Goal: Task Accomplishment & Management: Complete application form

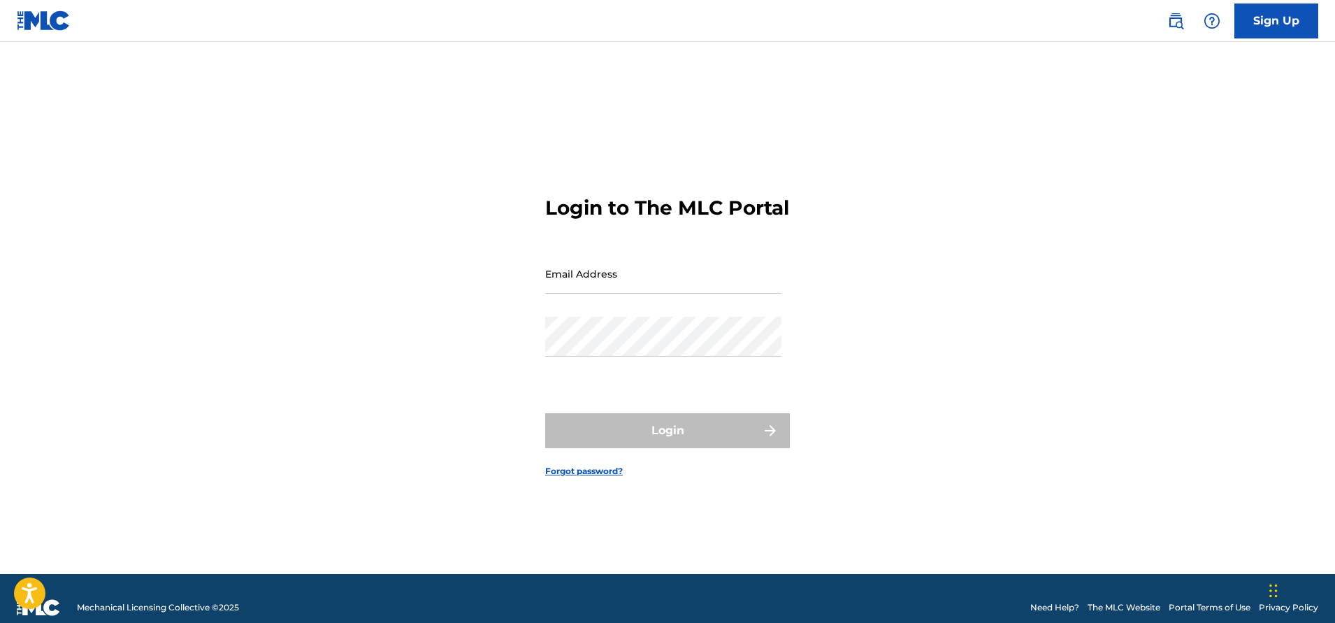
drag, startPoint x: 644, startPoint y: 296, endPoint x: 652, endPoint y: 301, distance: 9.5
click at [644, 294] on input "Email Address" at bounding box center [663, 274] width 236 height 40
type input "[EMAIL_ADDRESS][DOMAIN_NAME]"
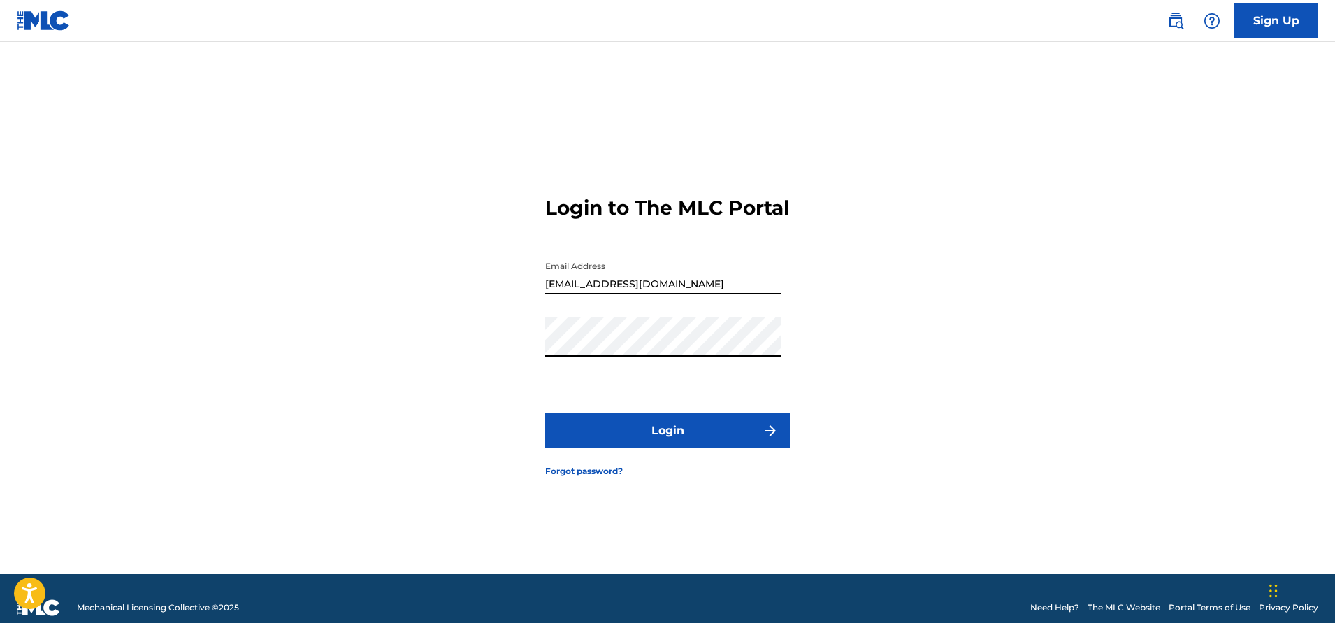
click at [714, 439] on button "Login" at bounding box center [667, 430] width 245 height 35
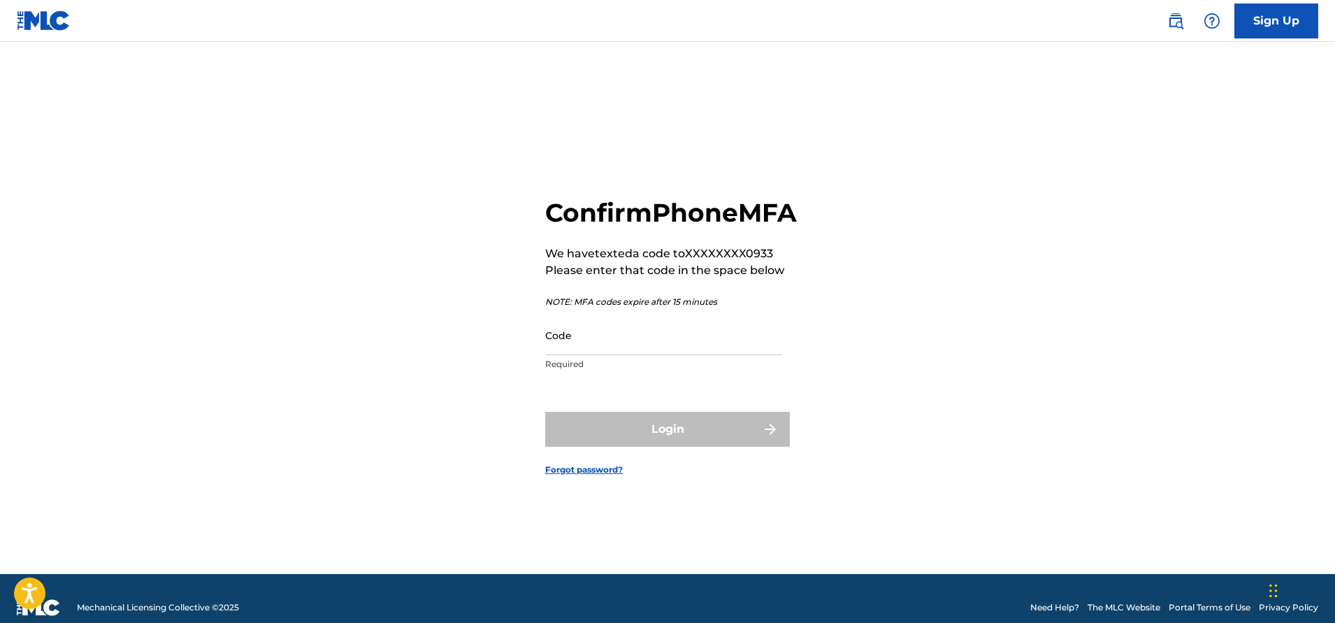
click at [650, 355] on input "Code" at bounding box center [663, 335] width 236 height 40
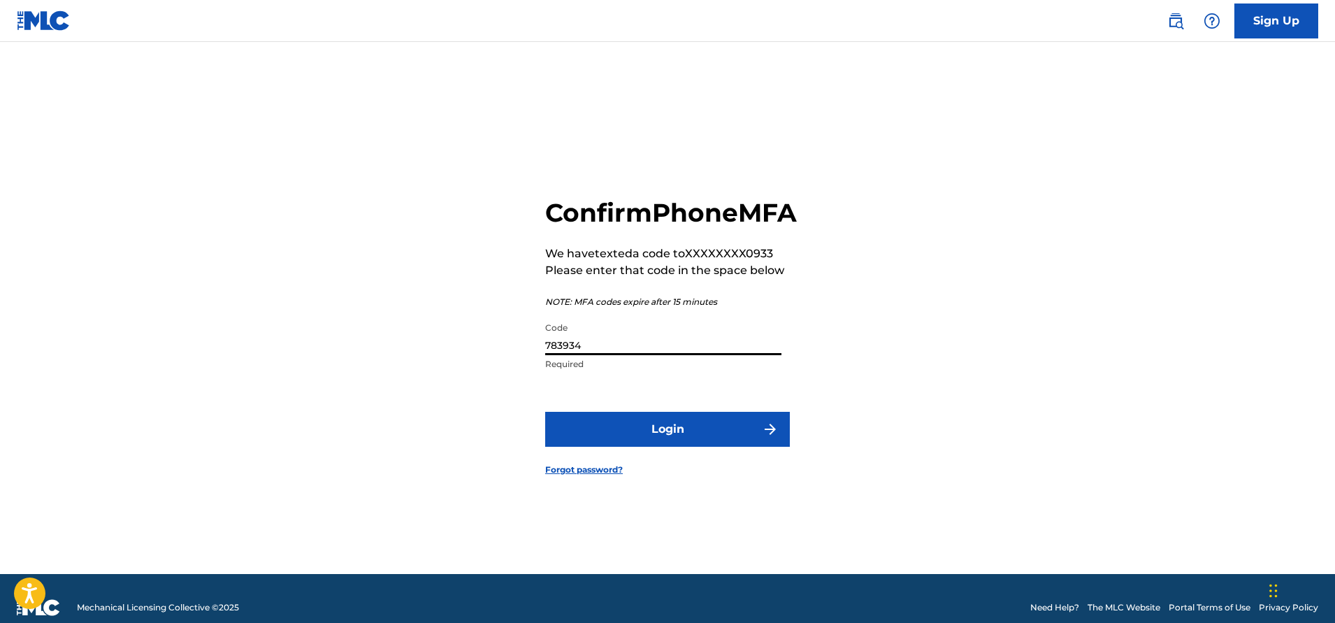
type input "783934"
click at [701, 447] on button "Login" at bounding box center [667, 429] width 245 height 35
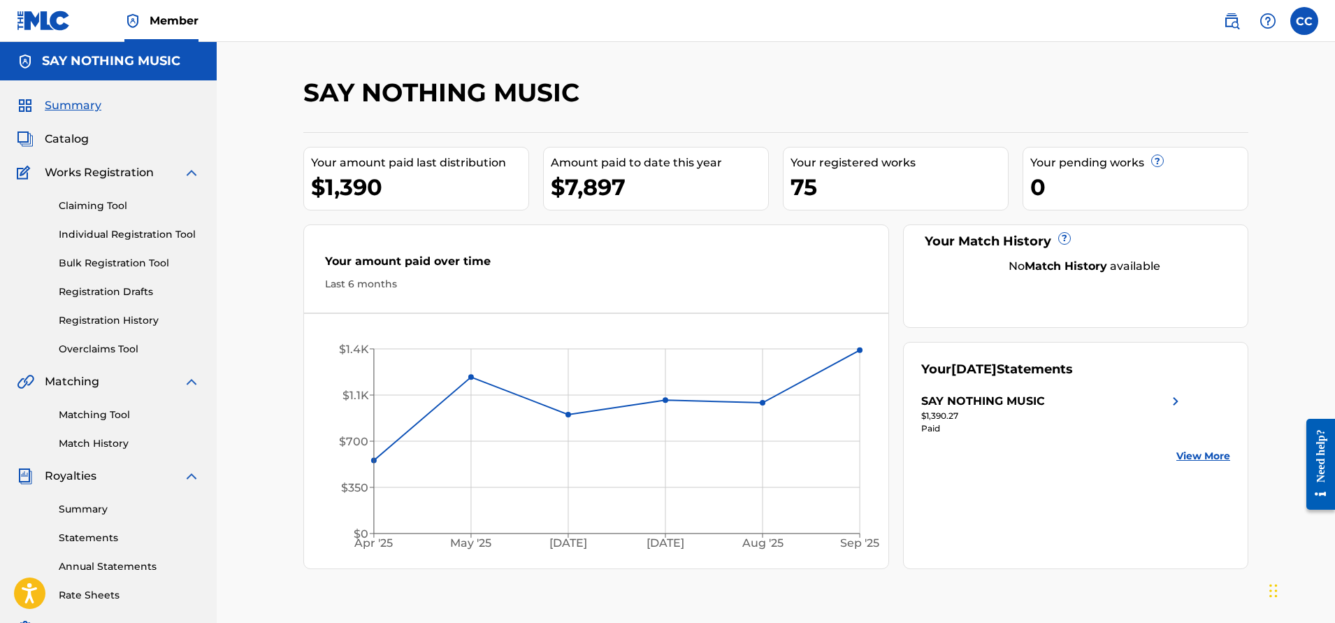
click at [89, 205] on link "Claiming Tool" at bounding box center [129, 206] width 141 height 15
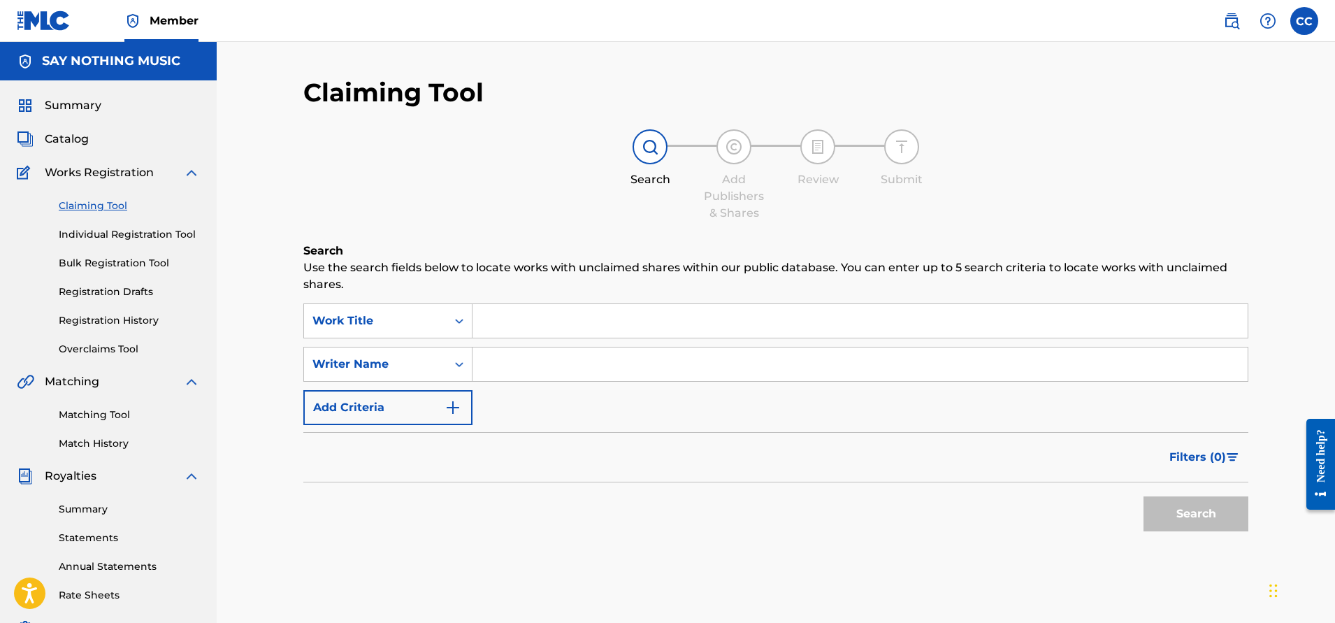
click at [508, 317] on input "Search Form" at bounding box center [860, 321] width 775 height 34
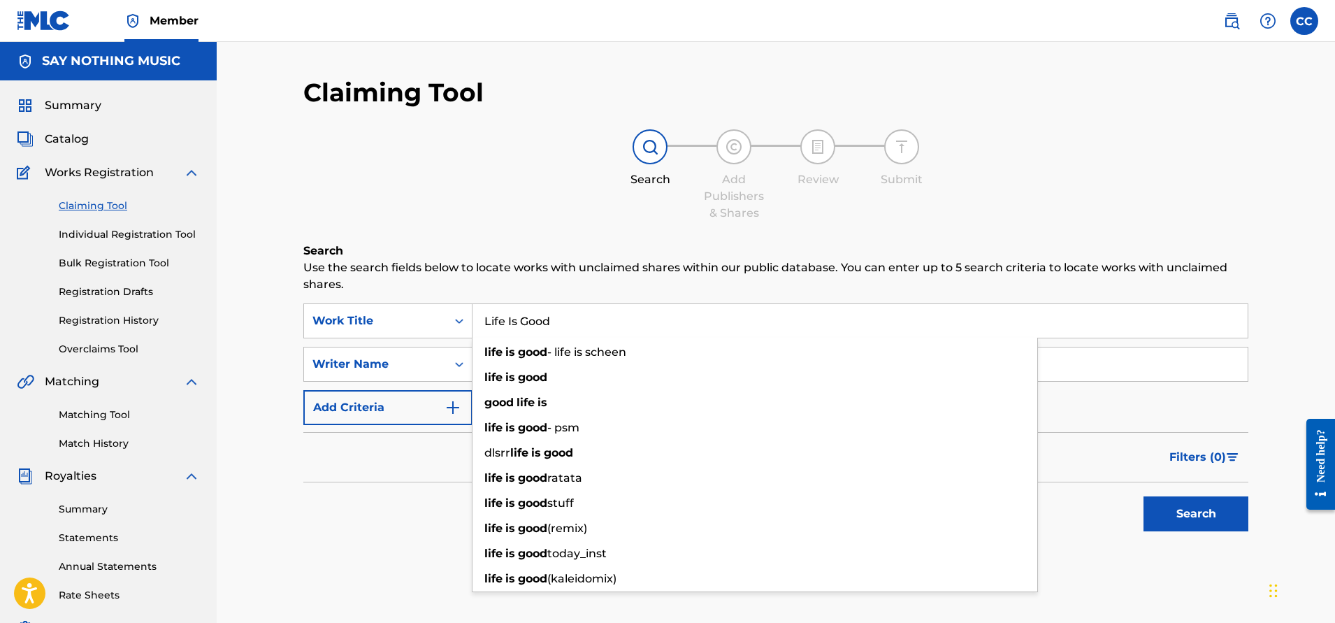
type input "Life Is Good"
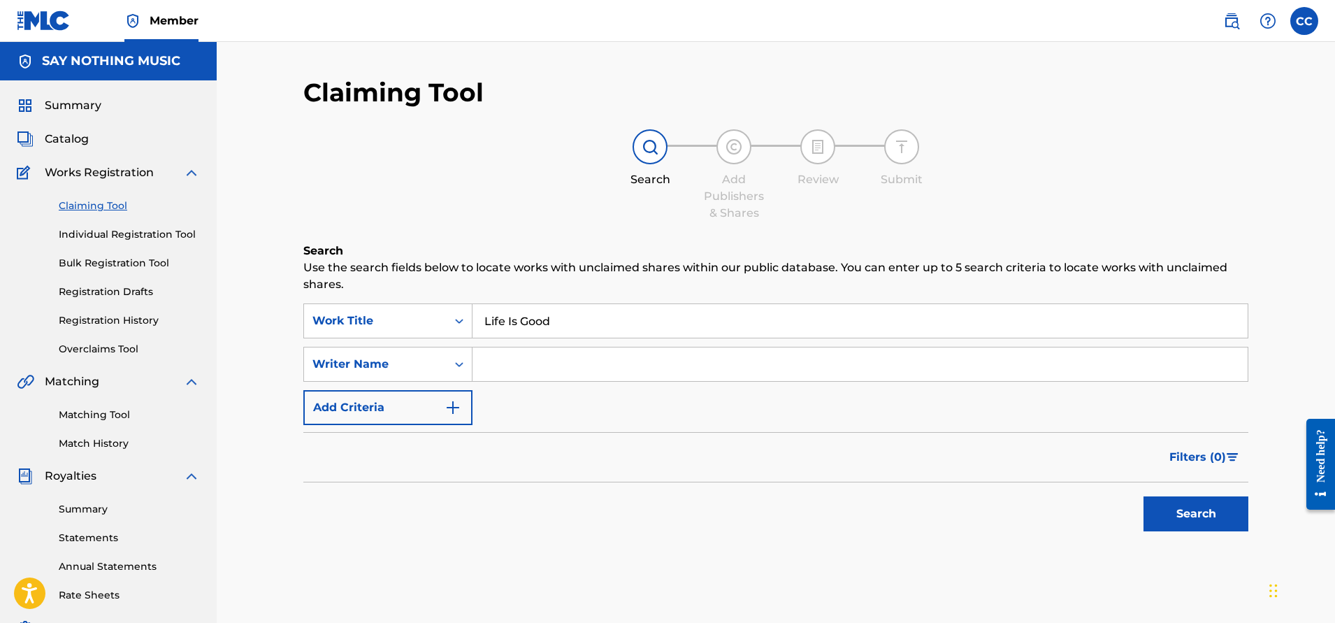
click at [299, 359] on div "Claiming Tool Search Add Publishers & Shares Review Submit Search Use the searc…" at bounding box center [776, 438] width 979 height 723
click at [512, 367] on input "Search Form" at bounding box center [860, 364] width 775 height 34
click at [1179, 514] on button "Search" at bounding box center [1196, 513] width 105 height 35
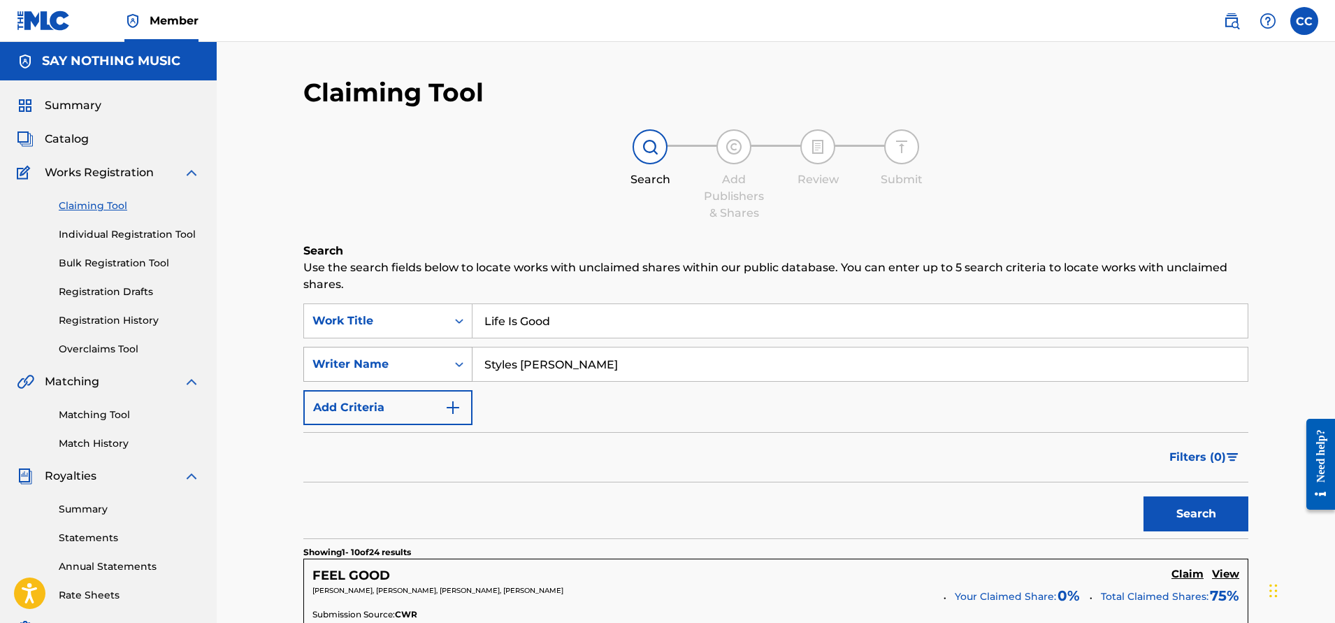
drag, startPoint x: 562, startPoint y: 367, endPoint x: 395, endPoint y: 366, distance: 167.1
click at [395, 366] on div "SearchWithCriteria80a06da7-2e6b-41a0-89bc-b66d9c0c4f32 Writer Name Styles [PERS…" at bounding box center [775, 364] width 945 height 35
type input "[PERSON_NAME]"
click at [1144, 496] on button "Search" at bounding box center [1196, 513] width 105 height 35
click at [99, 234] on link "Individual Registration Tool" at bounding box center [129, 234] width 141 height 15
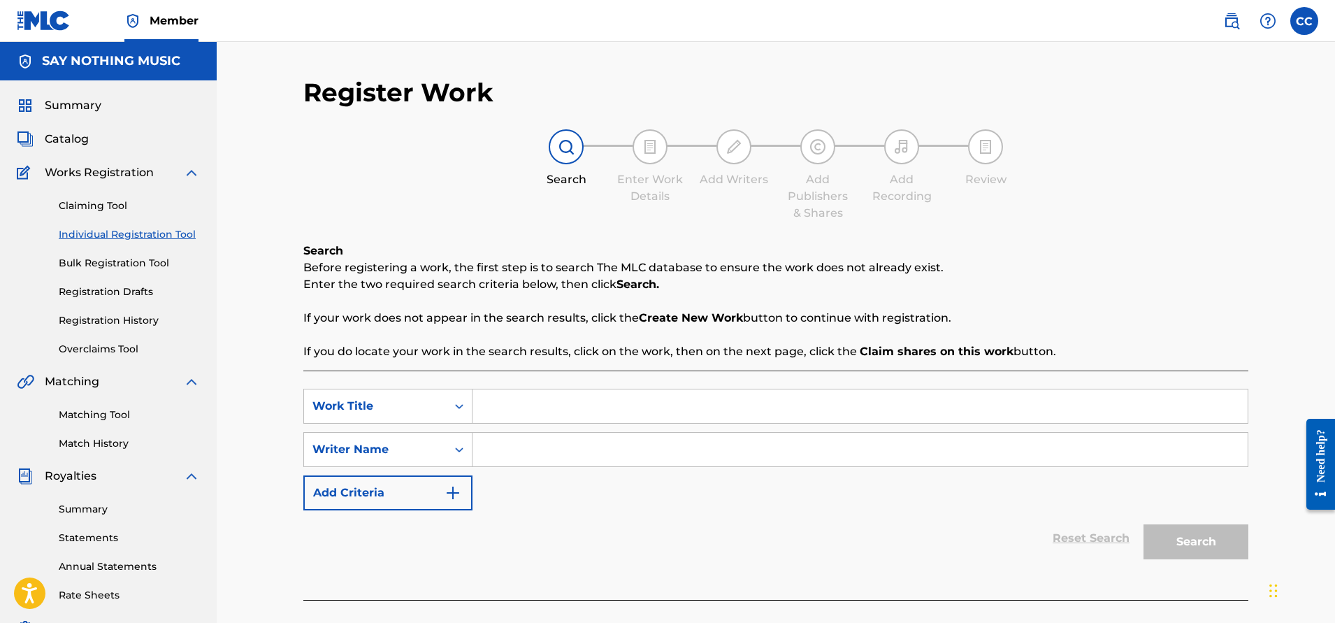
click at [522, 424] on div "SearchWithCriteria740588da-4257-4ec6-8b27-6d0c0d2819b0 Work Title SearchWithCri…" at bounding box center [775, 450] width 945 height 122
click at [524, 415] on input "Search Form" at bounding box center [860, 406] width 775 height 34
type input "lIFE iS Good"
click at [497, 450] on input "Search Form" at bounding box center [860, 450] width 775 height 34
type input "[PERSON_NAME]"
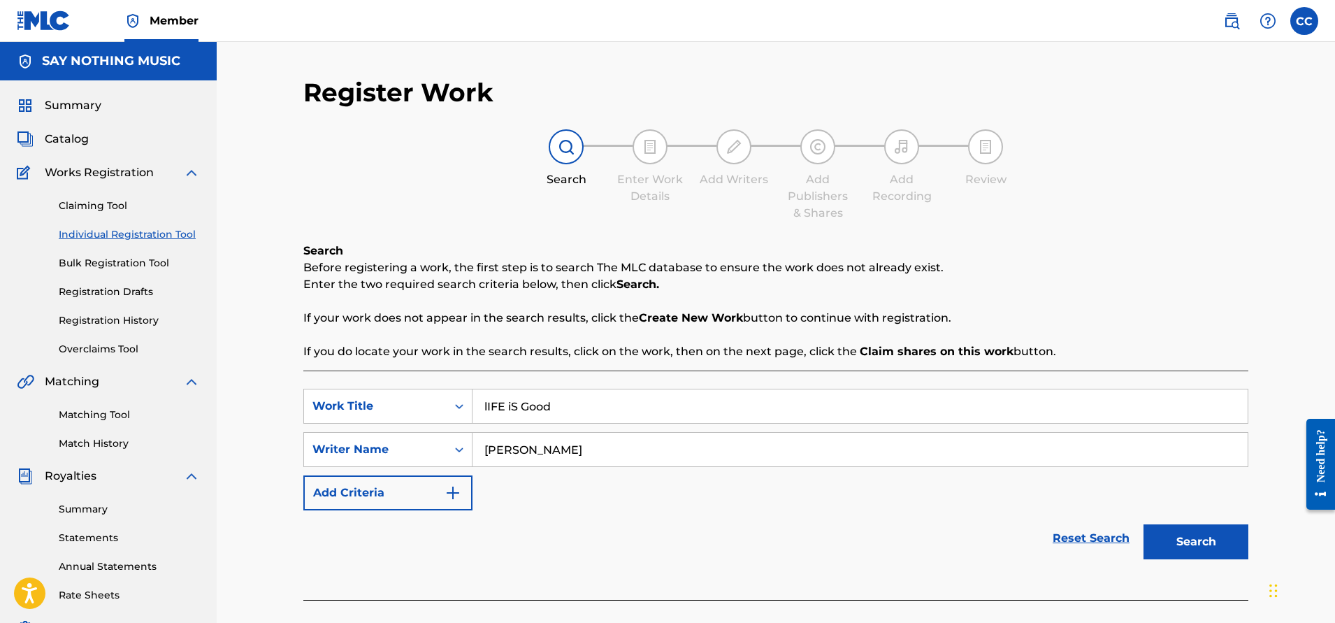
click at [1144, 524] on button "Search" at bounding box center [1196, 541] width 105 height 35
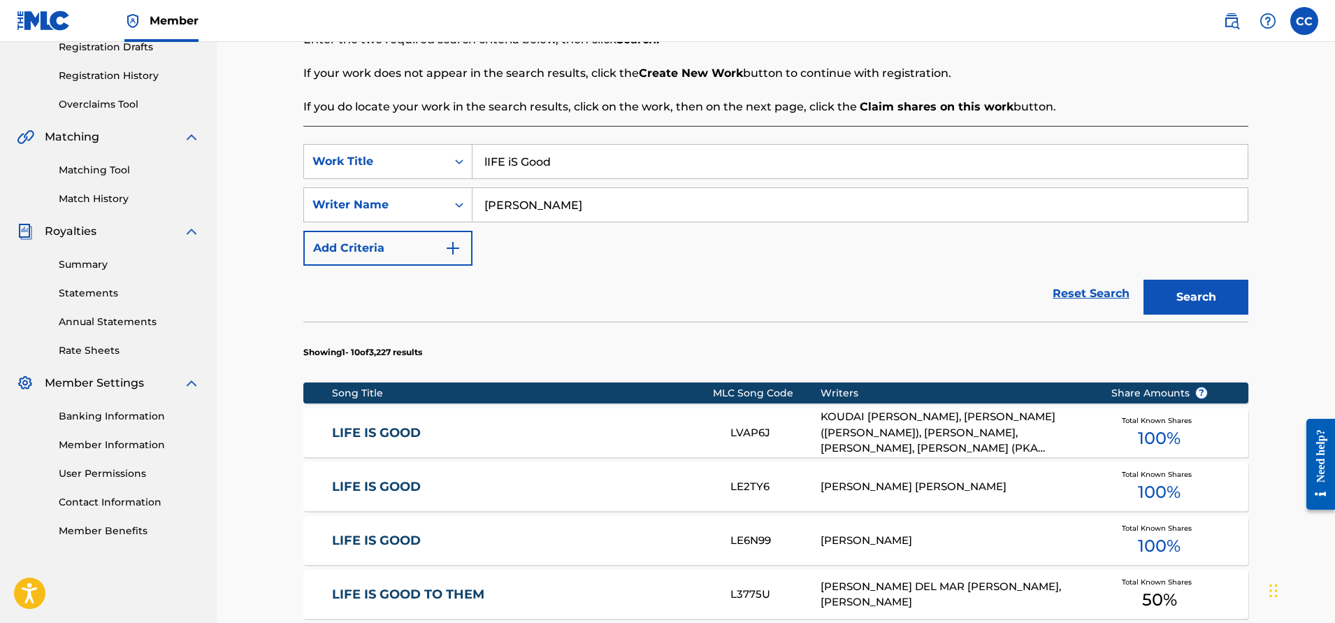
scroll to position [162, 0]
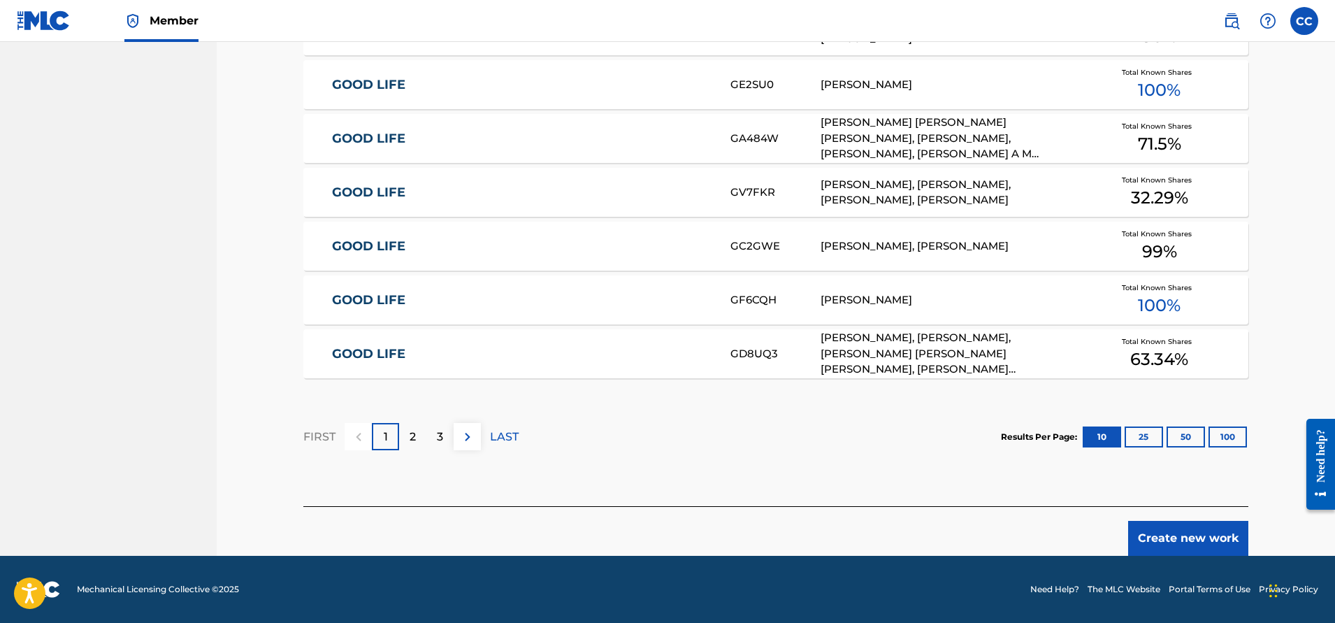
click at [1193, 535] on button "Create new work" at bounding box center [1188, 538] width 120 height 35
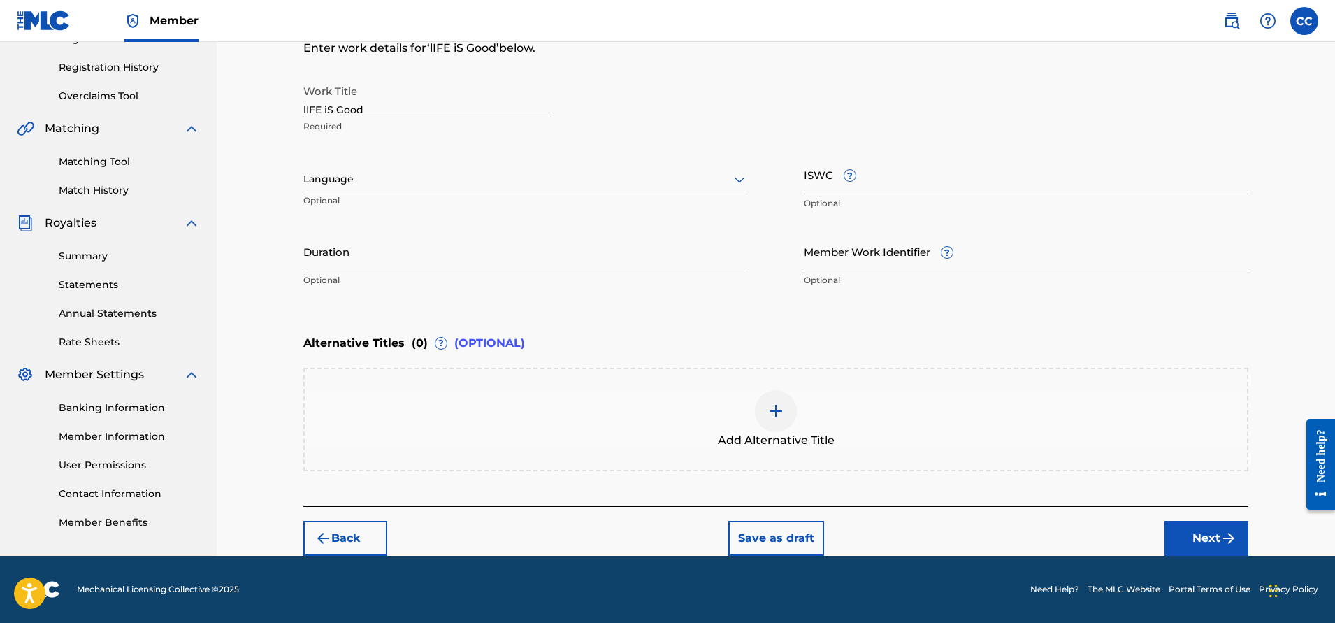
scroll to position [252, 0]
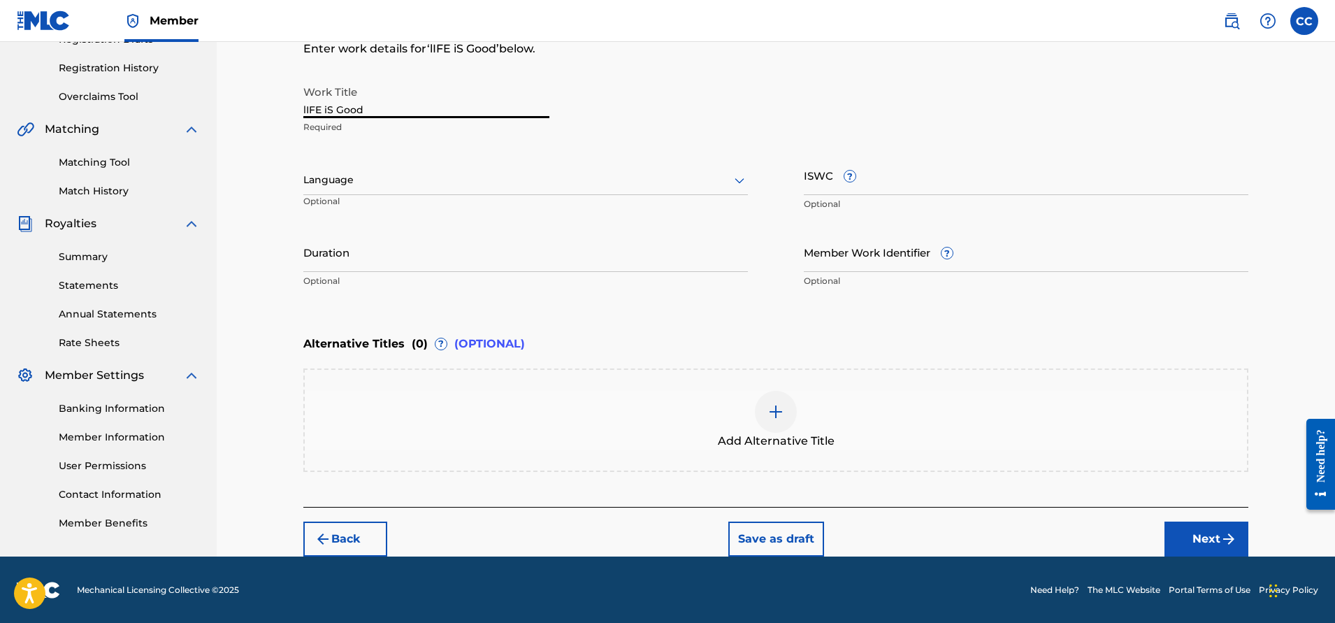
drag, startPoint x: 271, startPoint y: 111, endPoint x: 209, endPoint y: 111, distance: 62.2
click at [209, 111] on main "SAY NOTHING MUSIC Summary Catalog Works Registration Claiming Tool Individual R…" at bounding box center [667, 173] width 1335 height 767
type input "Life Is Good"
click at [1206, 541] on button "Next" at bounding box center [1207, 539] width 84 height 35
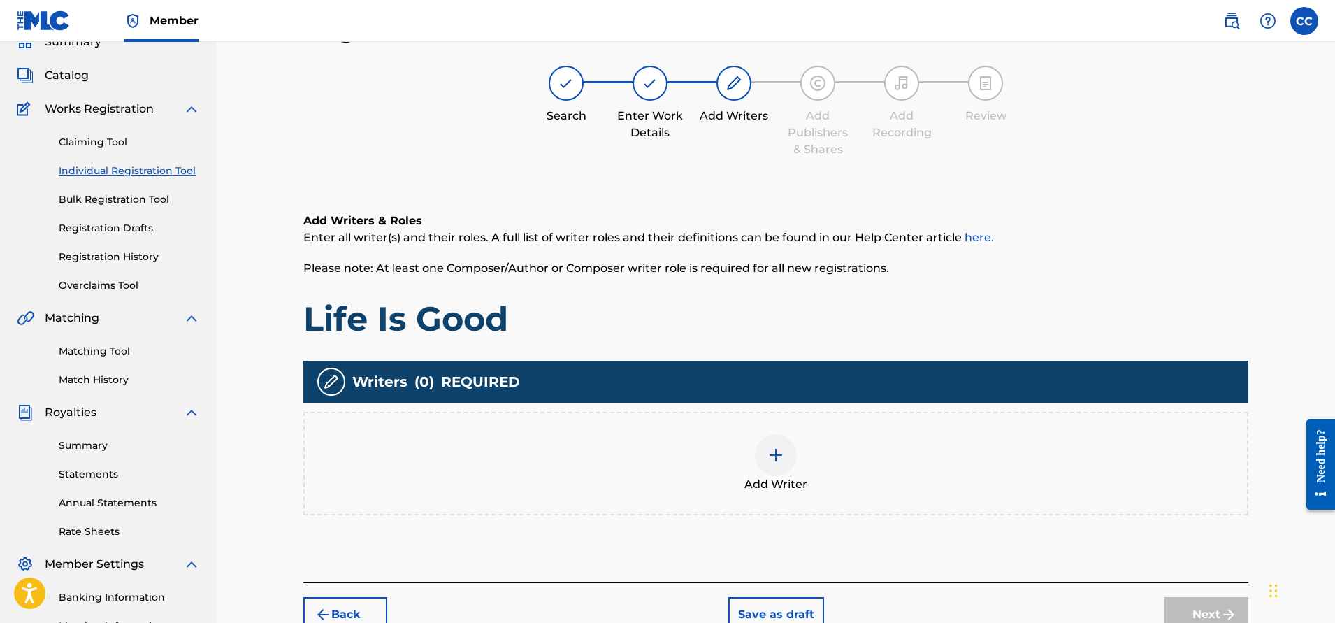
scroll to position [63, 0]
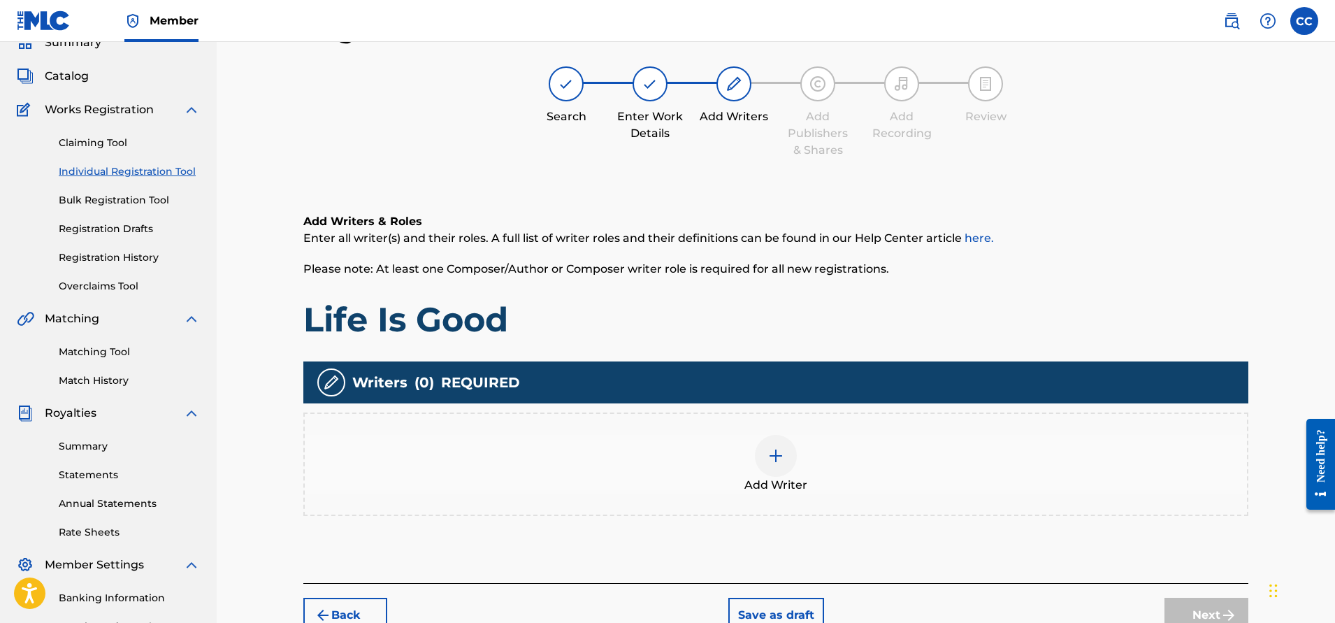
click at [766, 451] on div at bounding box center [776, 456] width 42 height 42
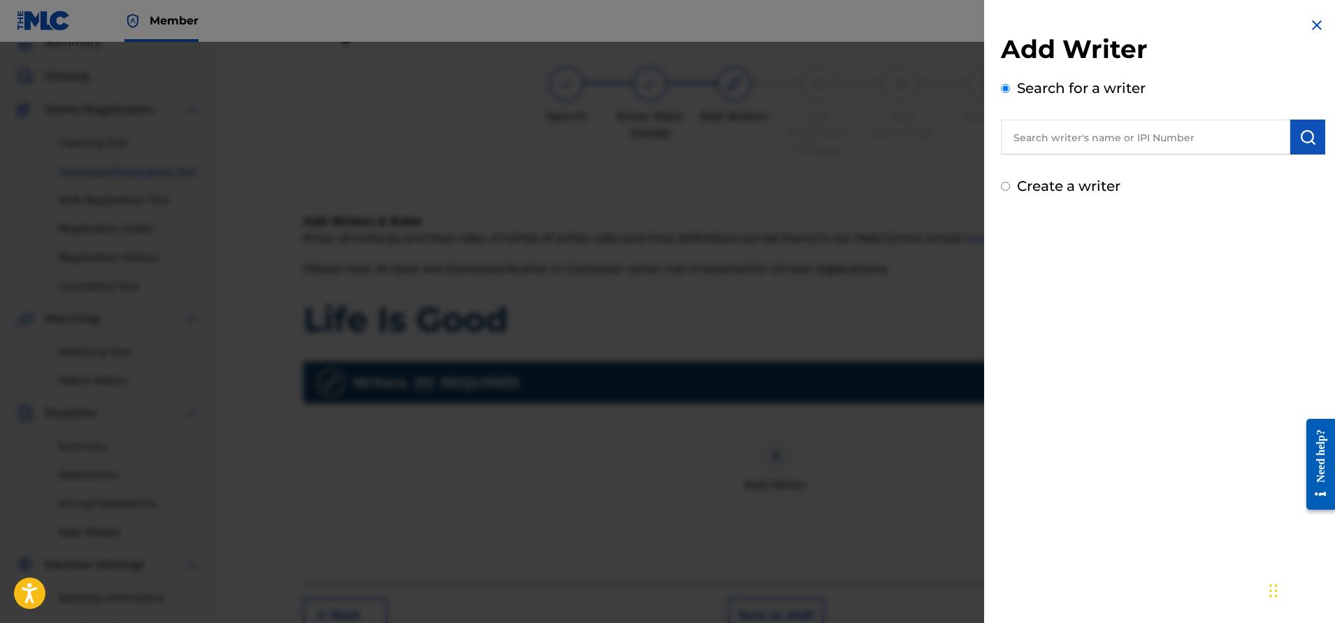
click at [1098, 132] on input "text" at bounding box center [1145, 137] width 289 height 35
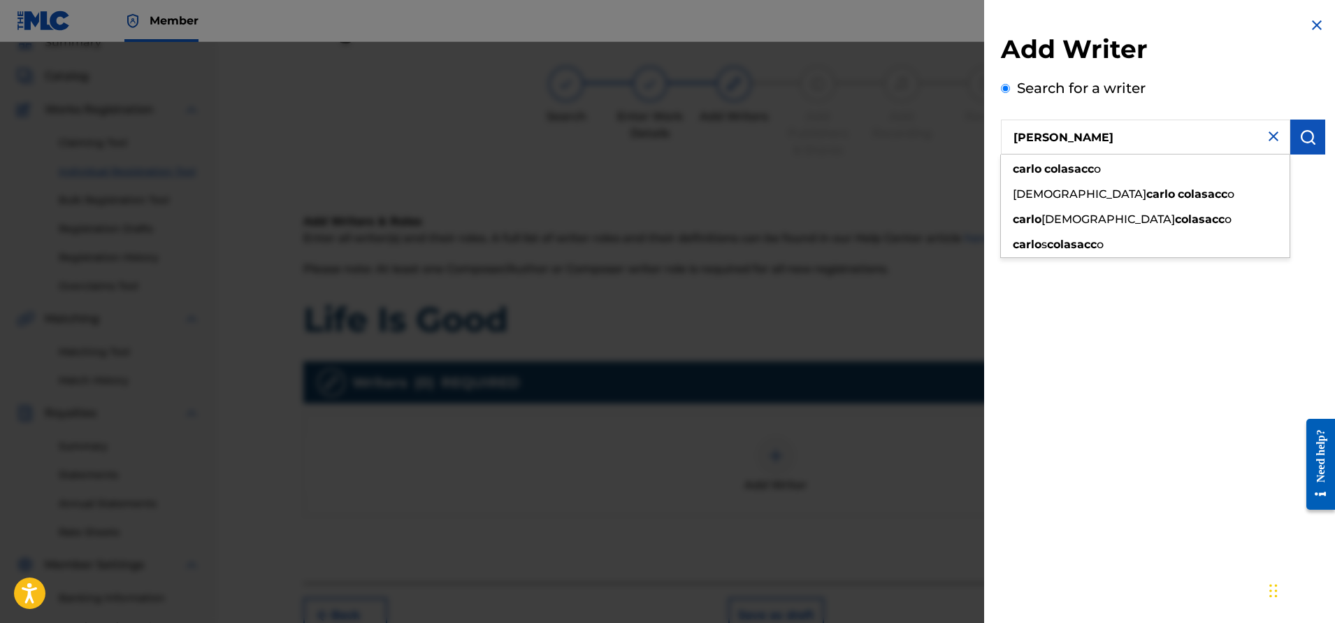
type input "[PERSON_NAME]"
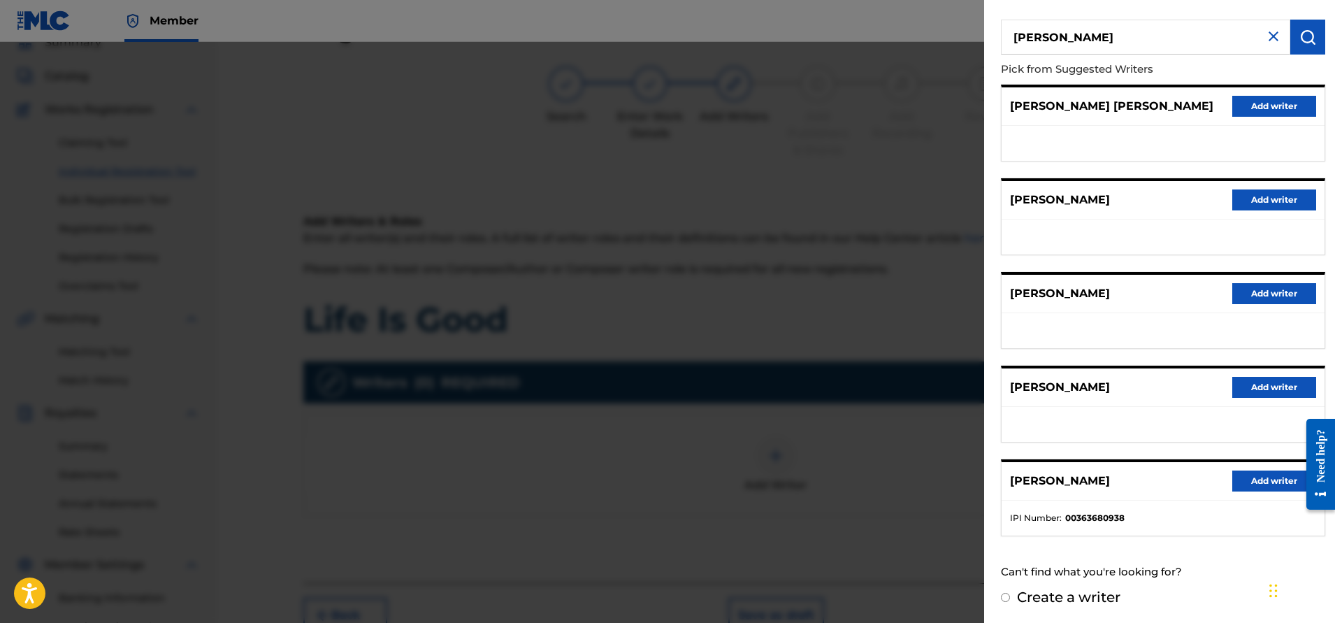
scroll to position [101, 0]
click at [1255, 479] on button "Add writer" at bounding box center [1275, 480] width 84 height 21
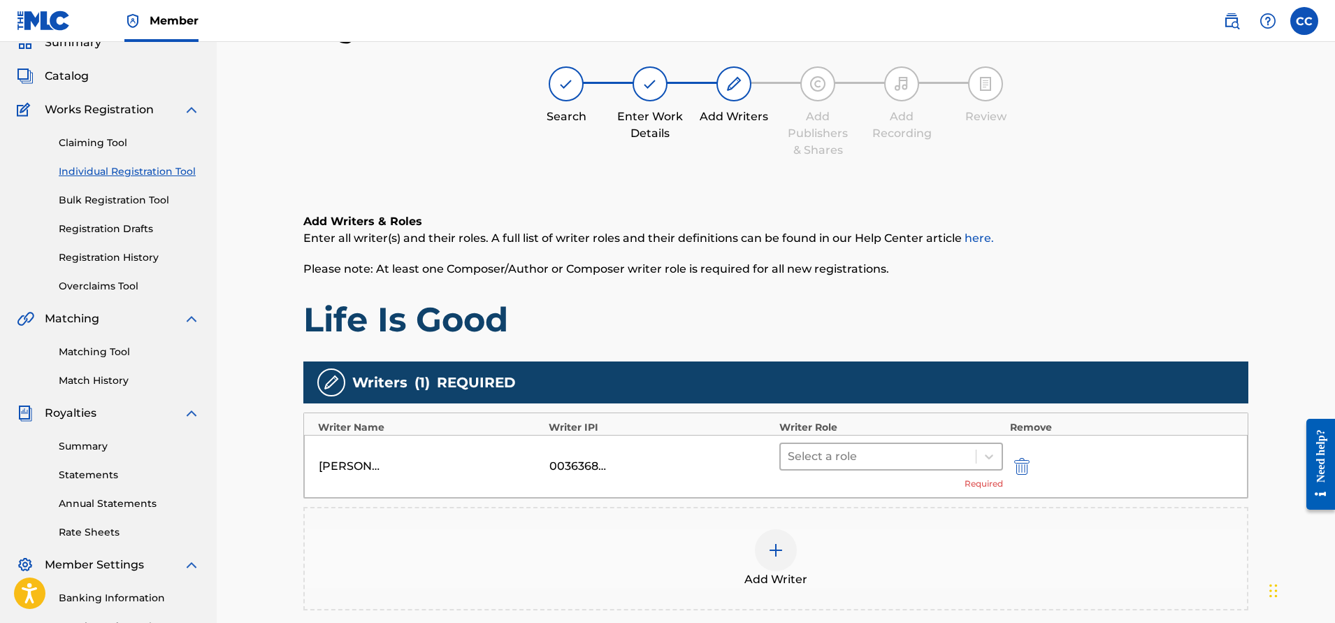
click at [806, 459] on div at bounding box center [878, 457] width 181 height 20
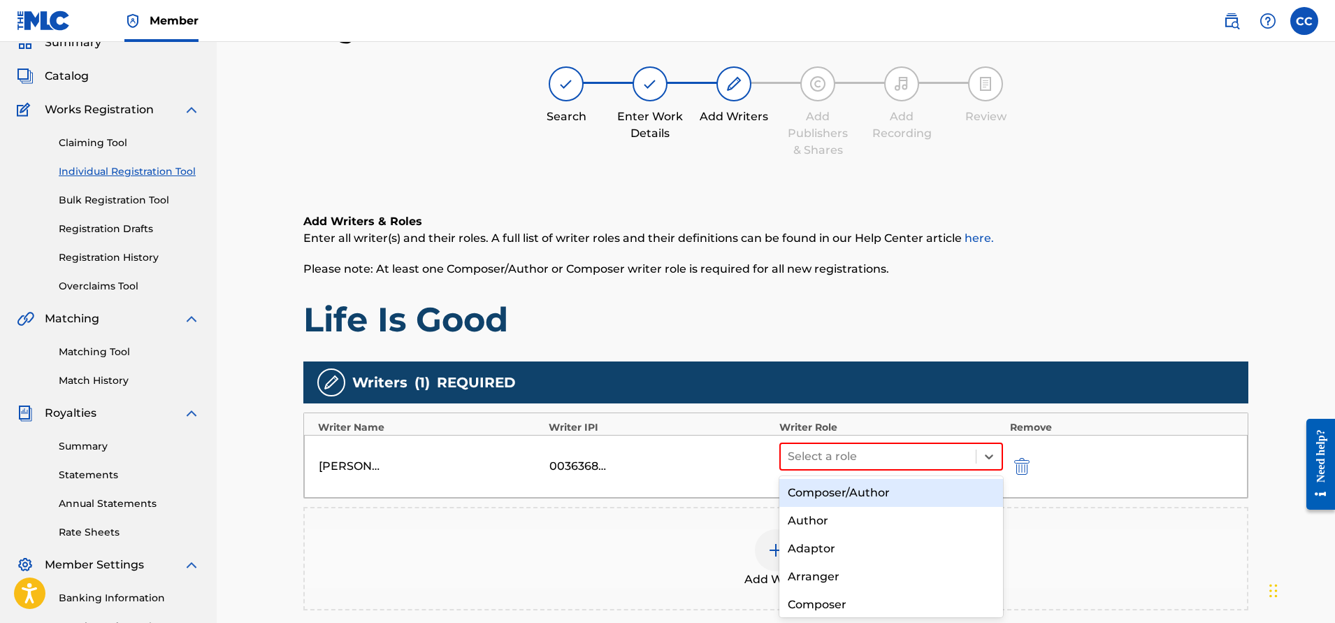
click at [828, 496] on div "Composer/Author" at bounding box center [892, 493] width 224 height 28
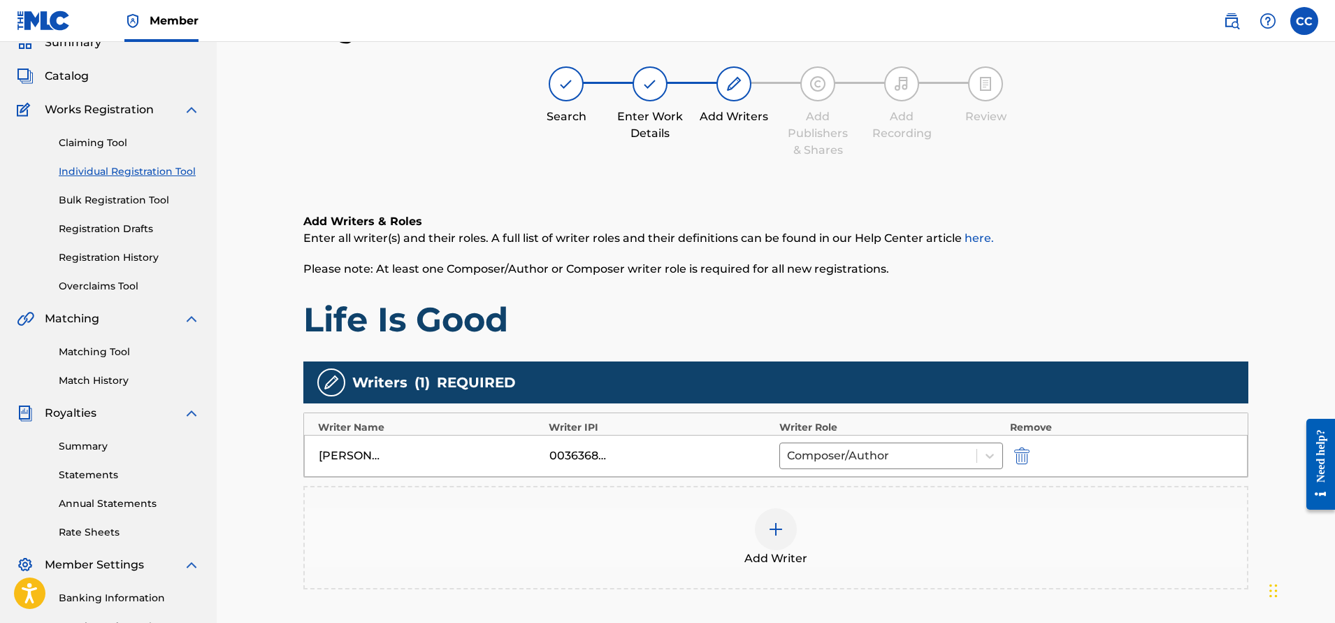
click at [777, 526] on img at bounding box center [776, 529] width 17 height 17
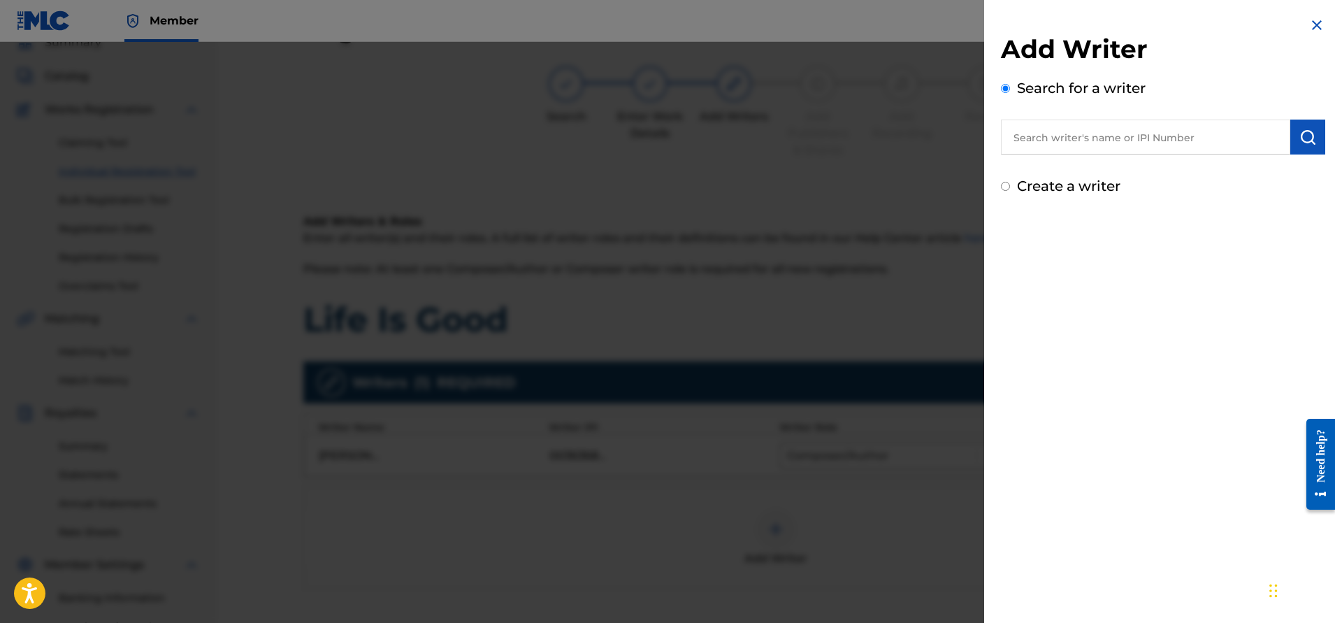
click at [1074, 142] on input "text" at bounding box center [1145, 137] width 289 height 35
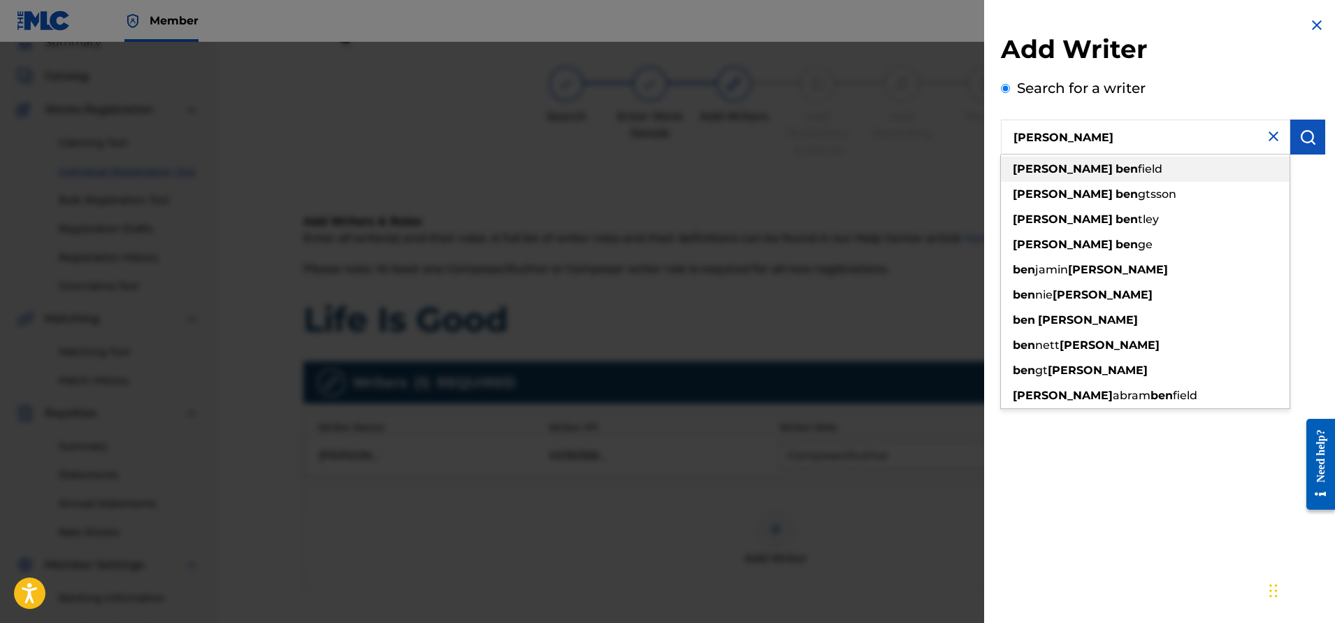
click at [1116, 167] on strong "ben" at bounding box center [1127, 168] width 22 height 13
type input "[PERSON_NAME] [PERSON_NAME]"
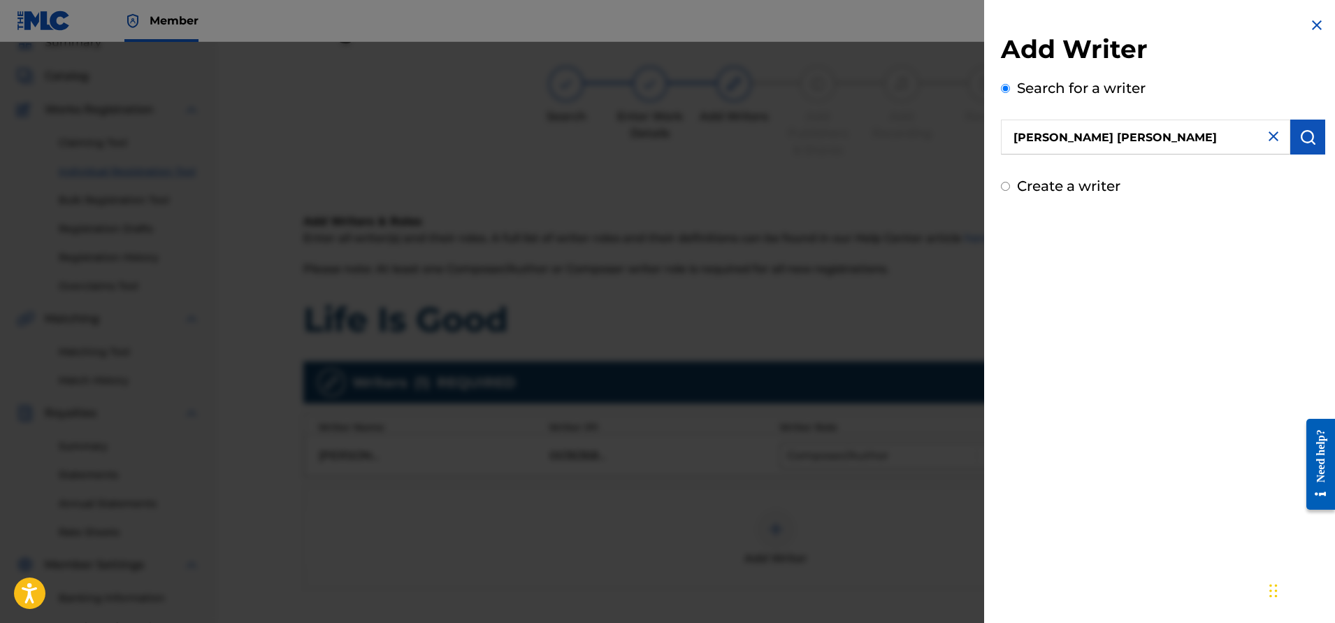
click at [1300, 141] on img "submit" at bounding box center [1308, 137] width 17 height 17
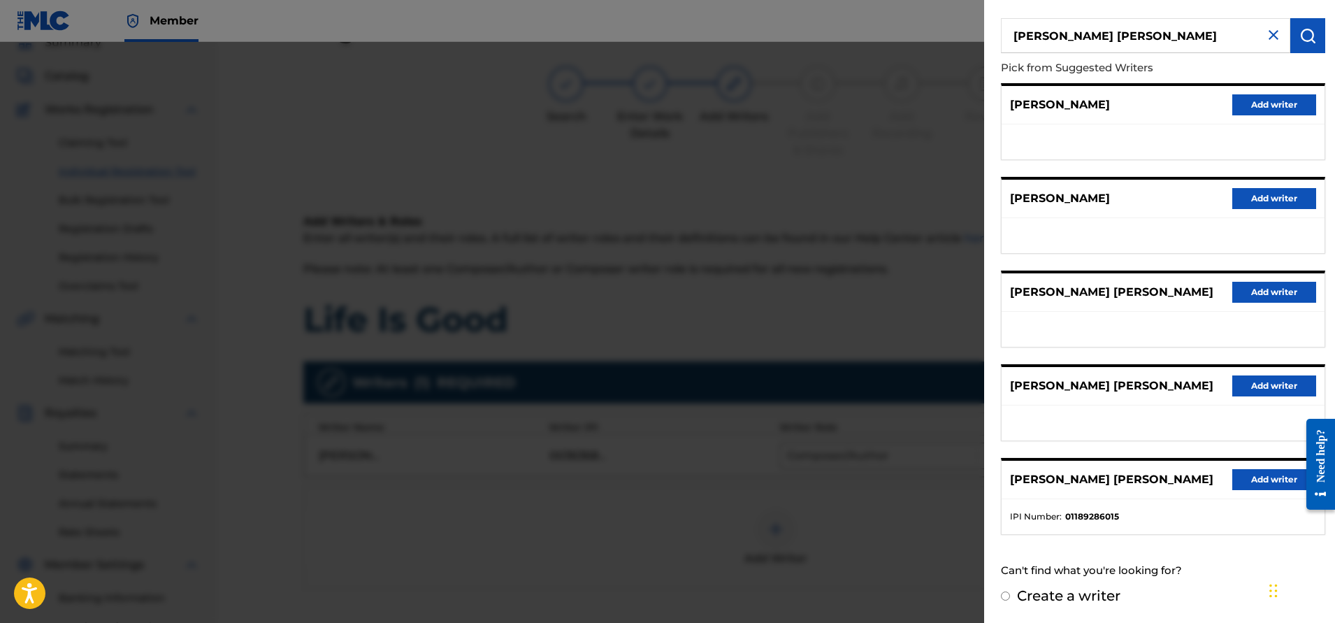
scroll to position [82, 0]
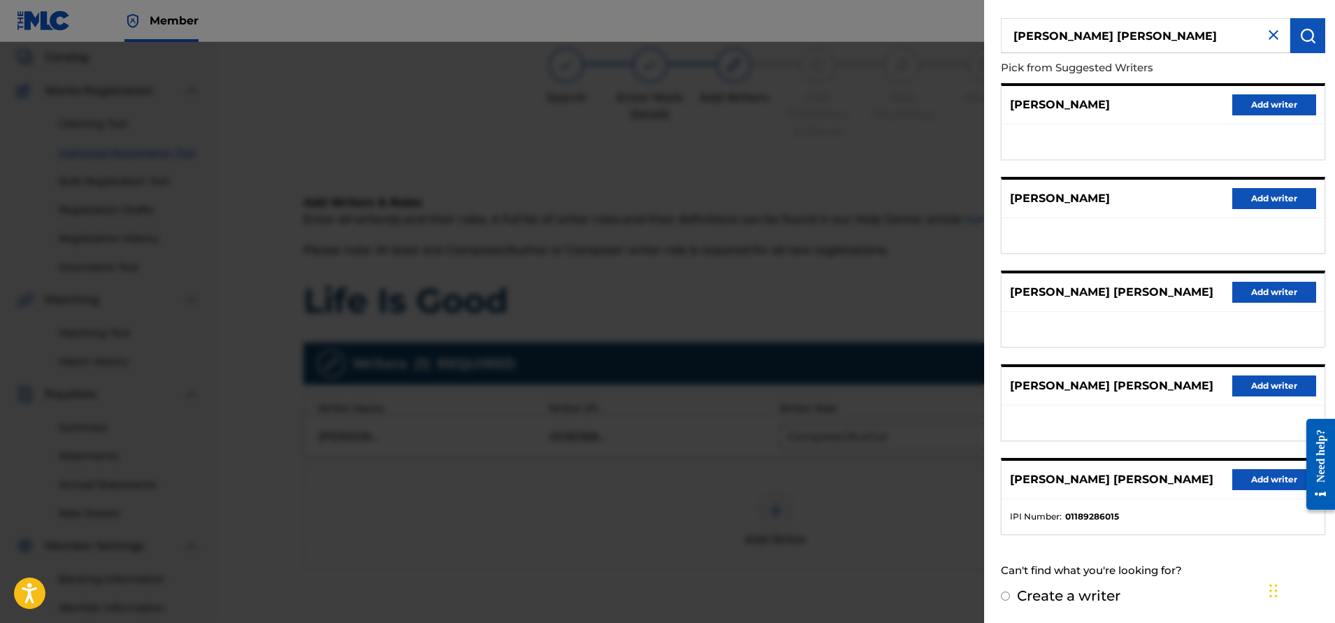
click at [1263, 482] on button "Add writer" at bounding box center [1275, 479] width 84 height 21
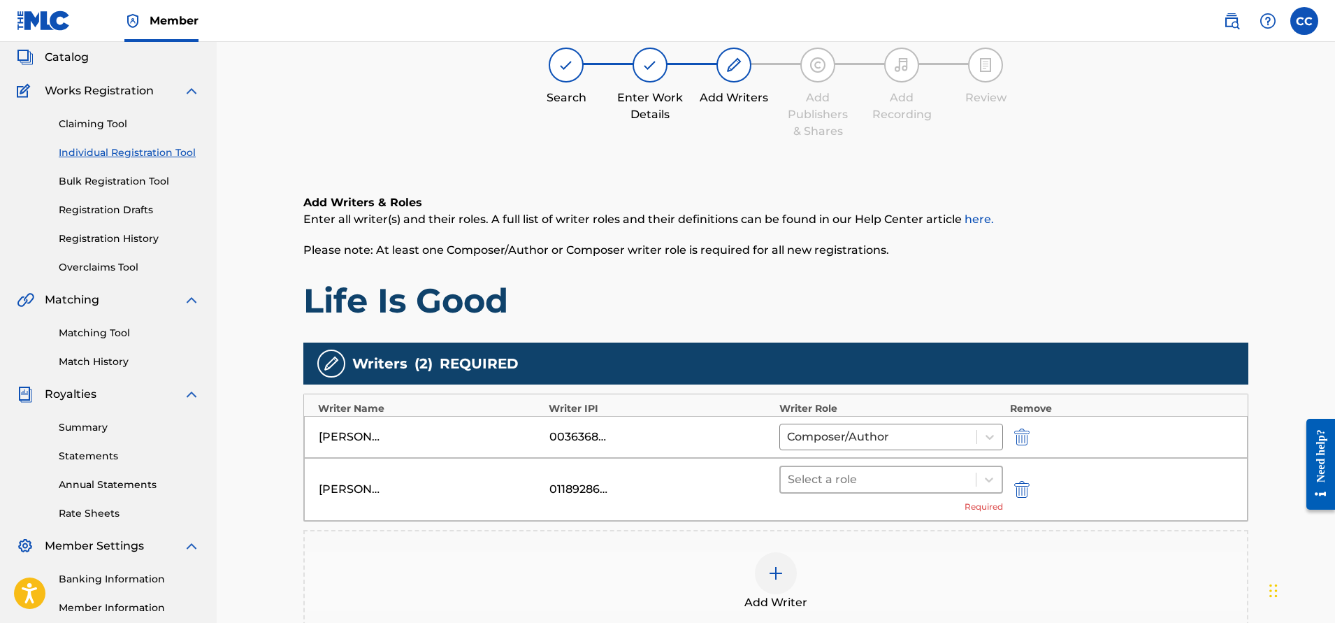
click at [875, 478] on div at bounding box center [878, 480] width 181 height 20
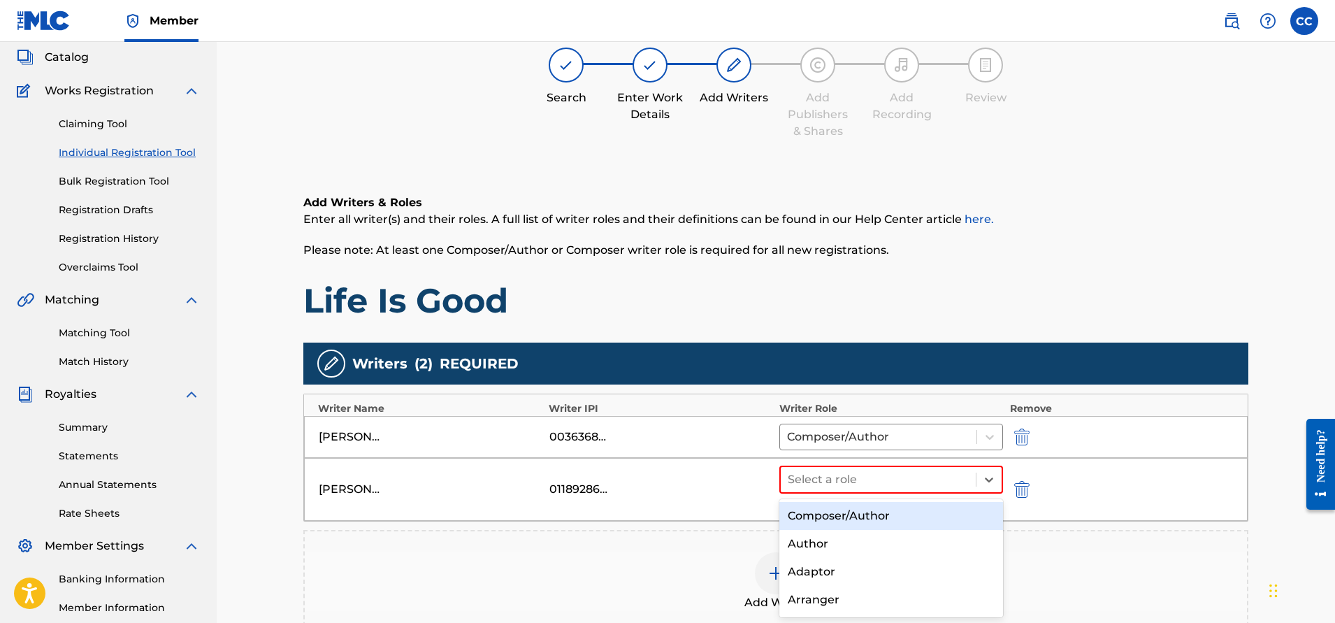
click at [873, 512] on div "Composer/Author" at bounding box center [892, 516] width 224 height 28
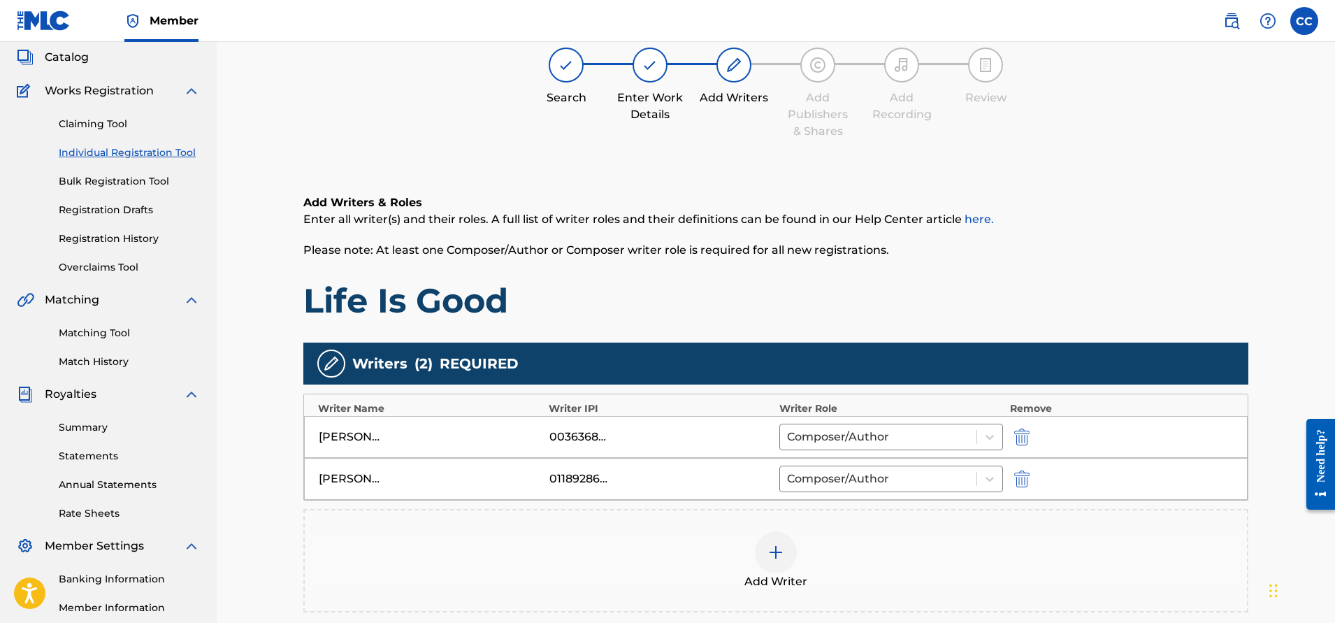
click at [775, 550] on img at bounding box center [776, 552] width 17 height 17
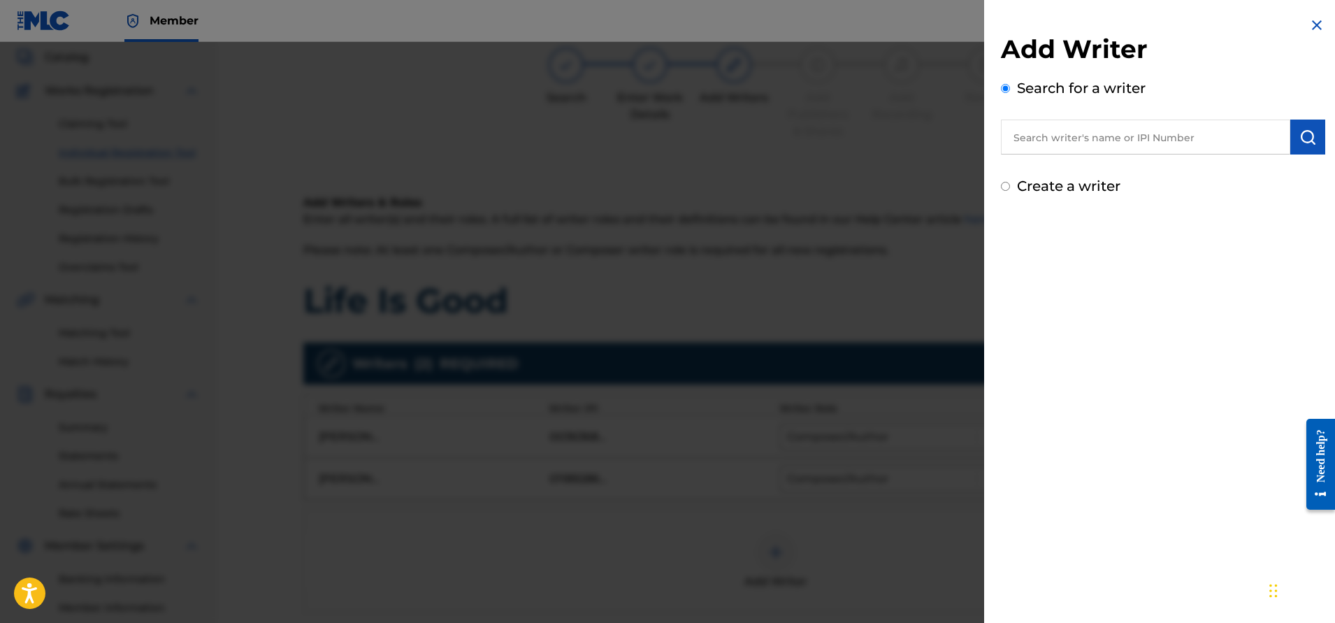
click at [1068, 149] on input "text" at bounding box center [1145, 137] width 289 height 35
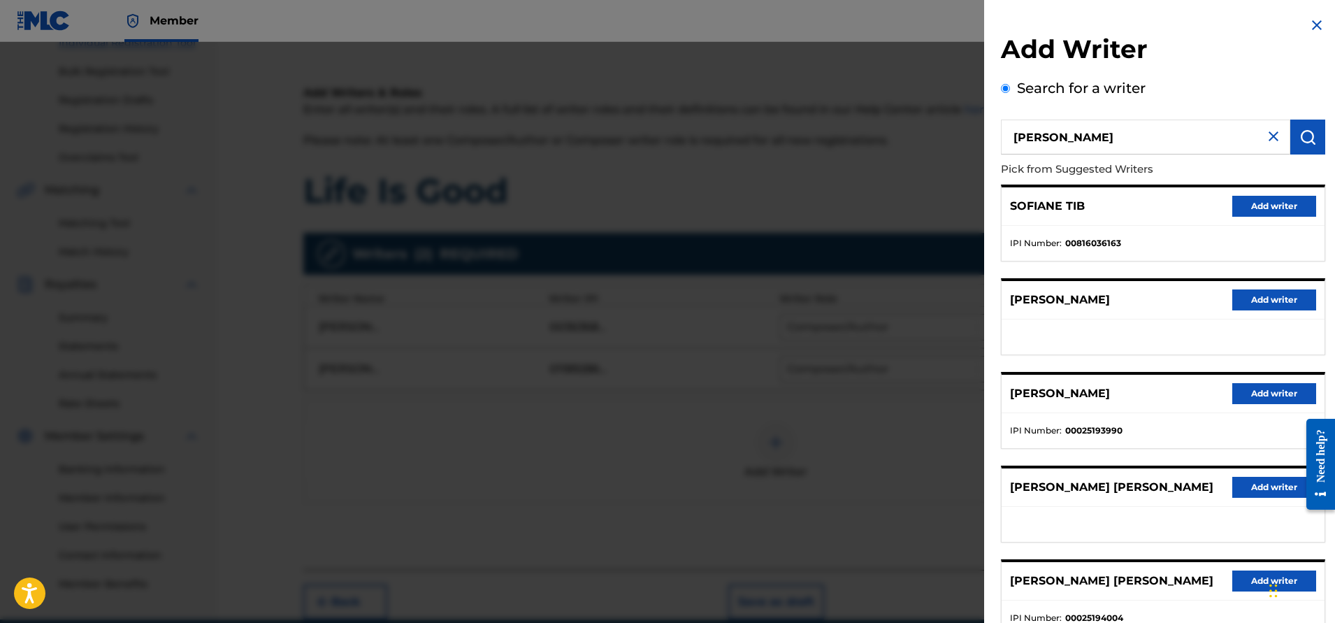
scroll to position [181, 0]
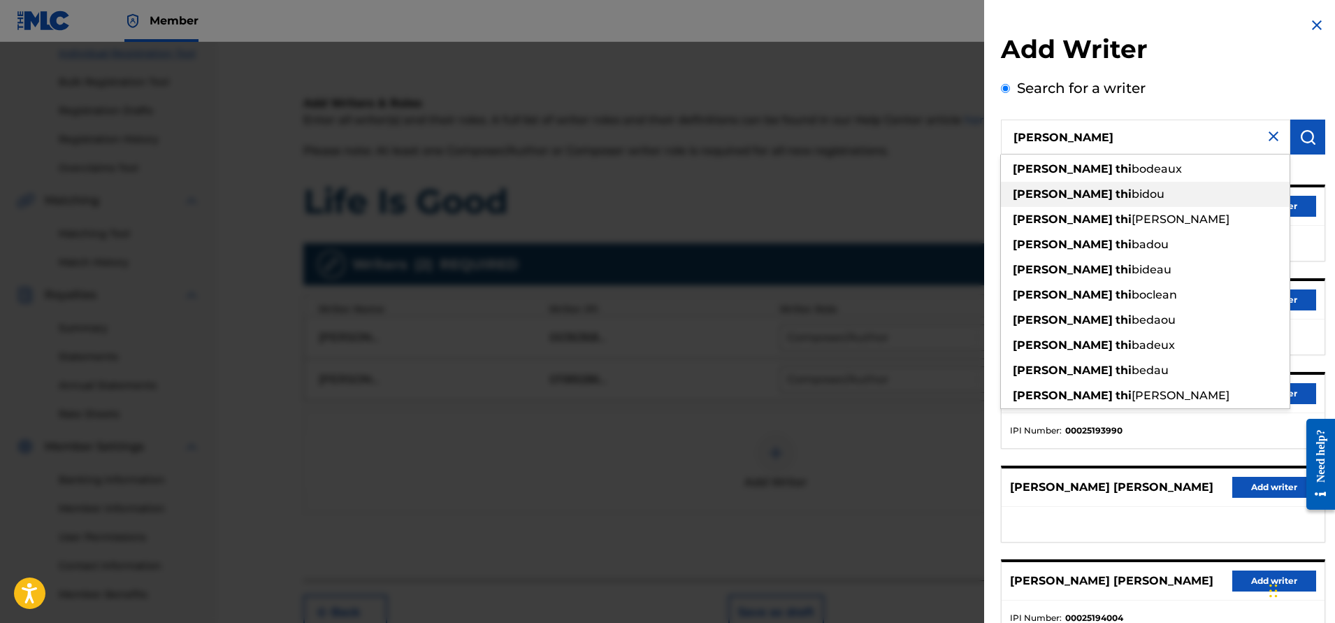
click at [1132, 192] on span "bidou" at bounding box center [1148, 193] width 33 height 13
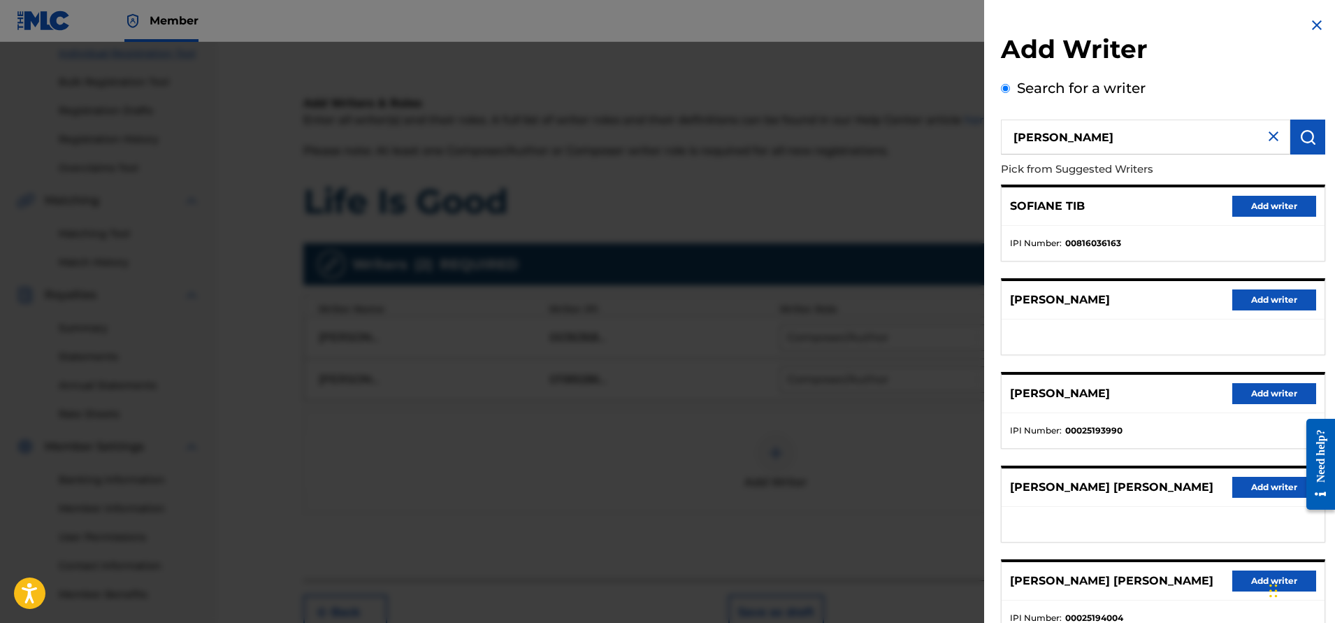
click at [1112, 140] on input "[PERSON_NAME]" at bounding box center [1145, 137] width 289 height 35
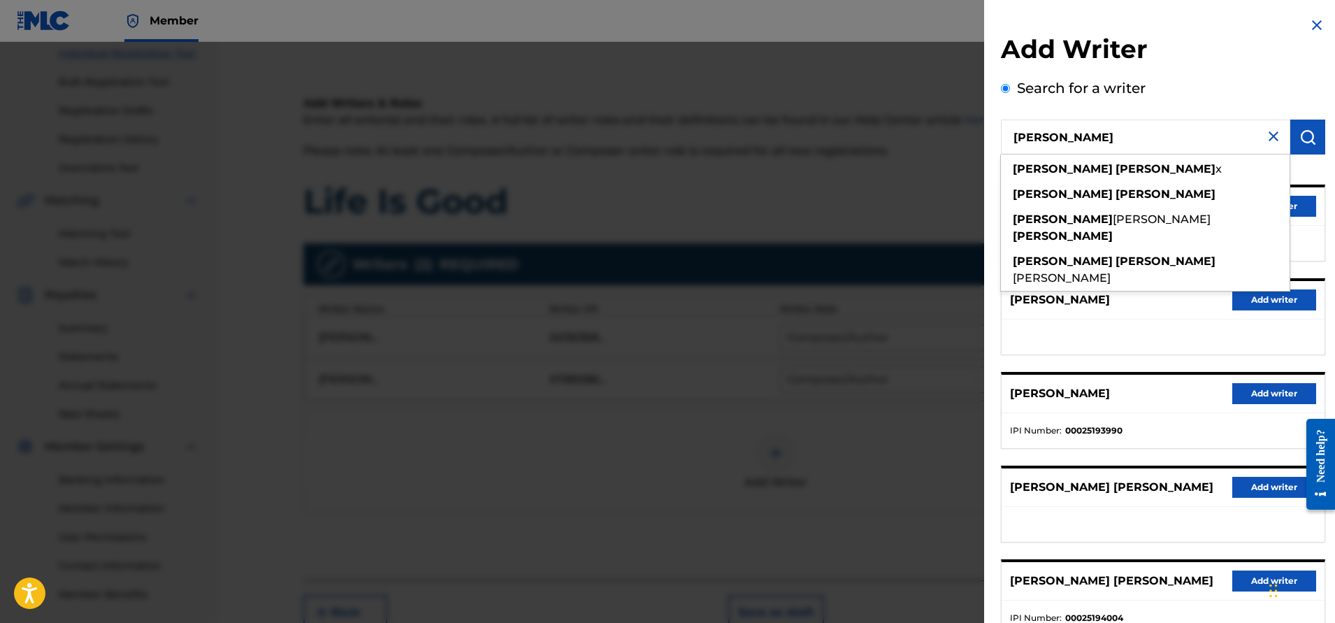
type input "[PERSON_NAME]"
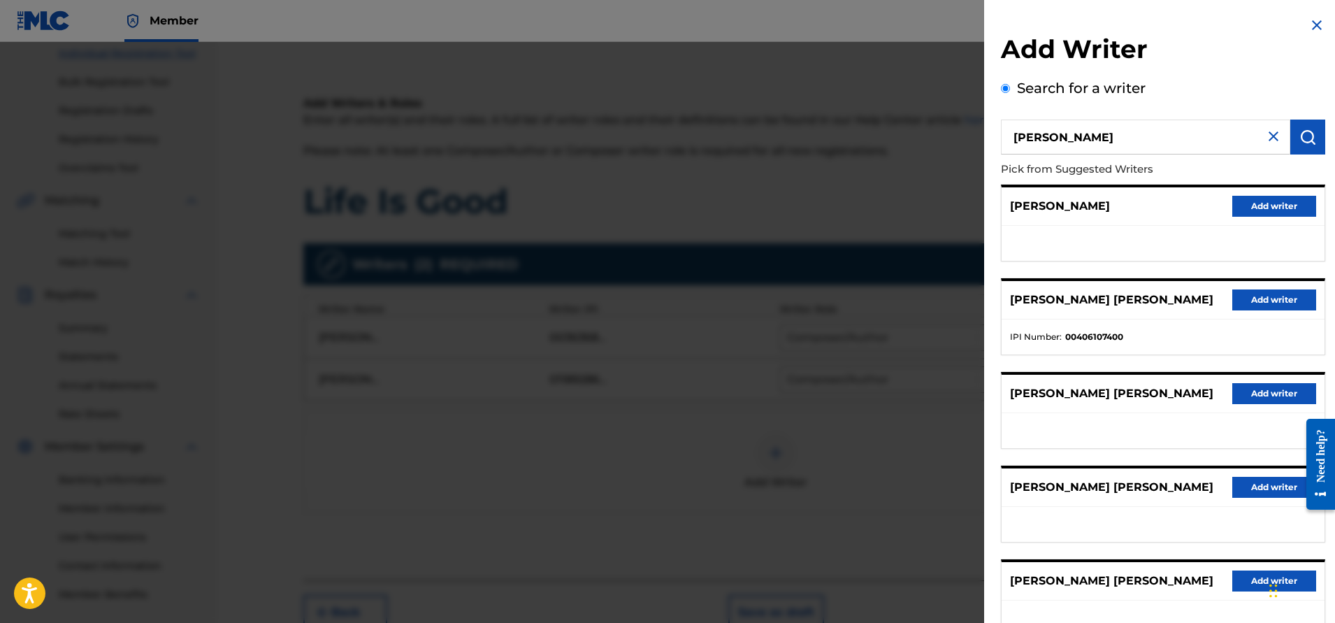
click at [1263, 301] on button "Add writer" at bounding box center [1275, 299] width 84 height 21
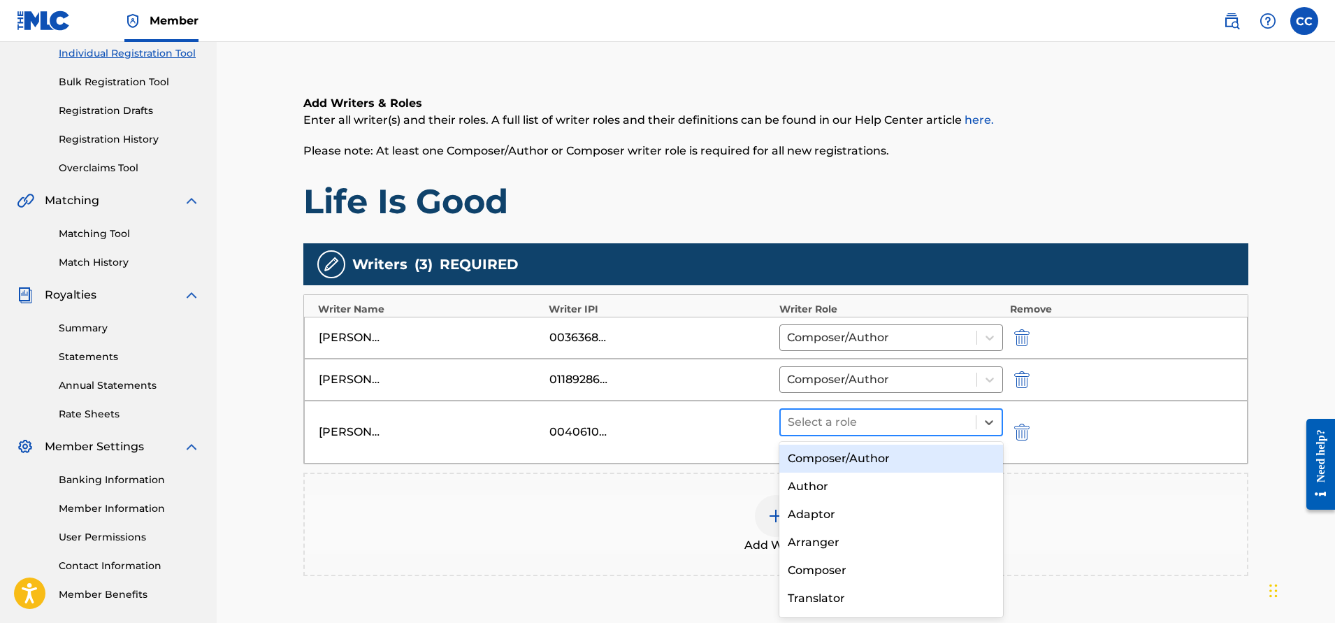
click at [847, 417] on div at bounding box center [878, 422] width 181 height 20
click at [856, 457] on div "Composer/Author" at bounding box center [892, 459] width 224 height 28
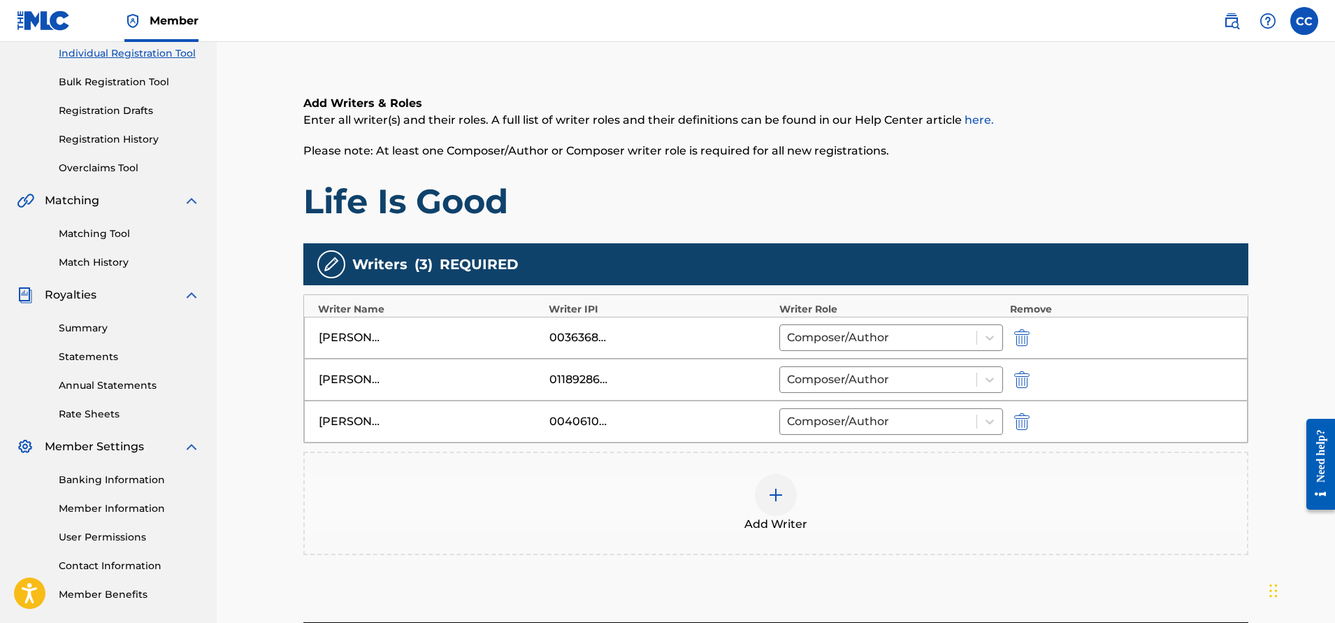
click at [777, 494] on img at bounding box center [776, 495] width 17 height 17
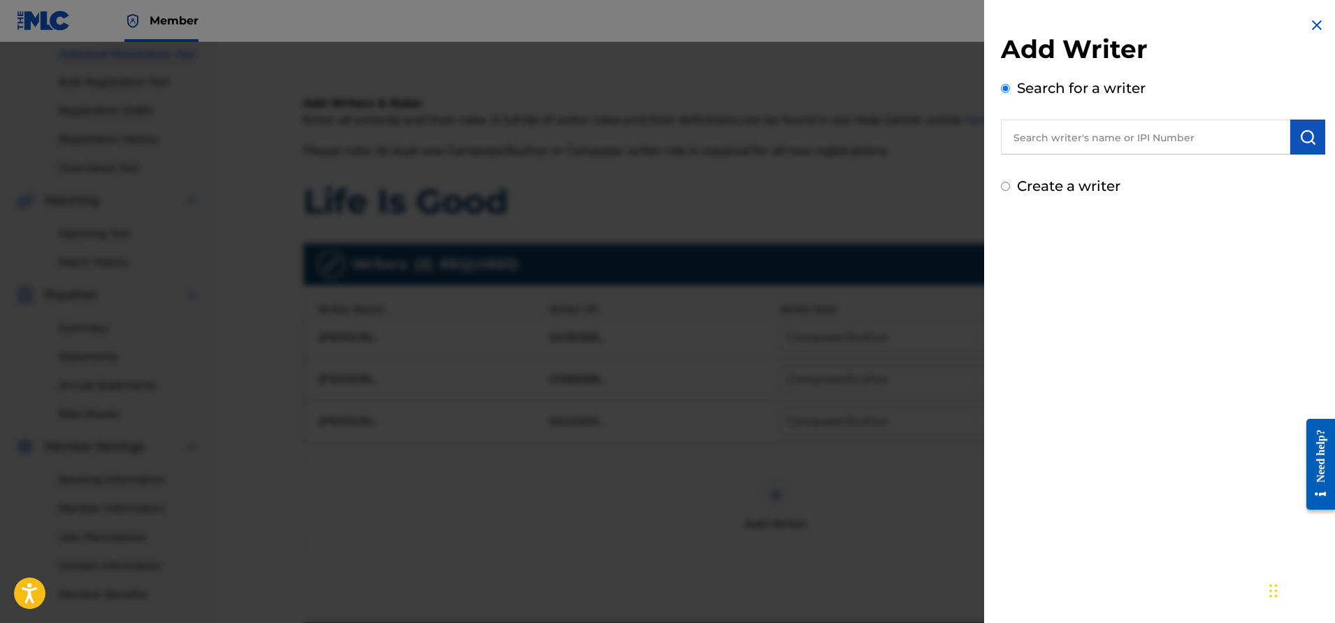
click at [1138, 136] on input "text" at bounding box center [1145, 137] width 289 height 35
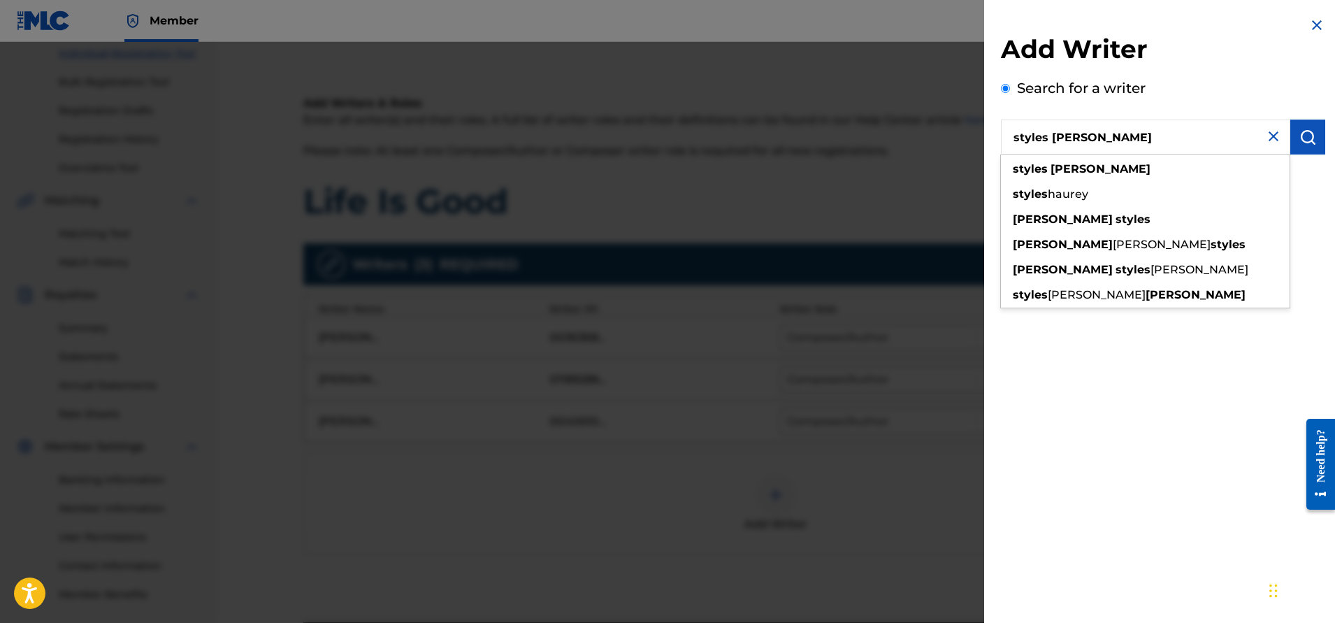
type input "styles [PERSON_NAME]"
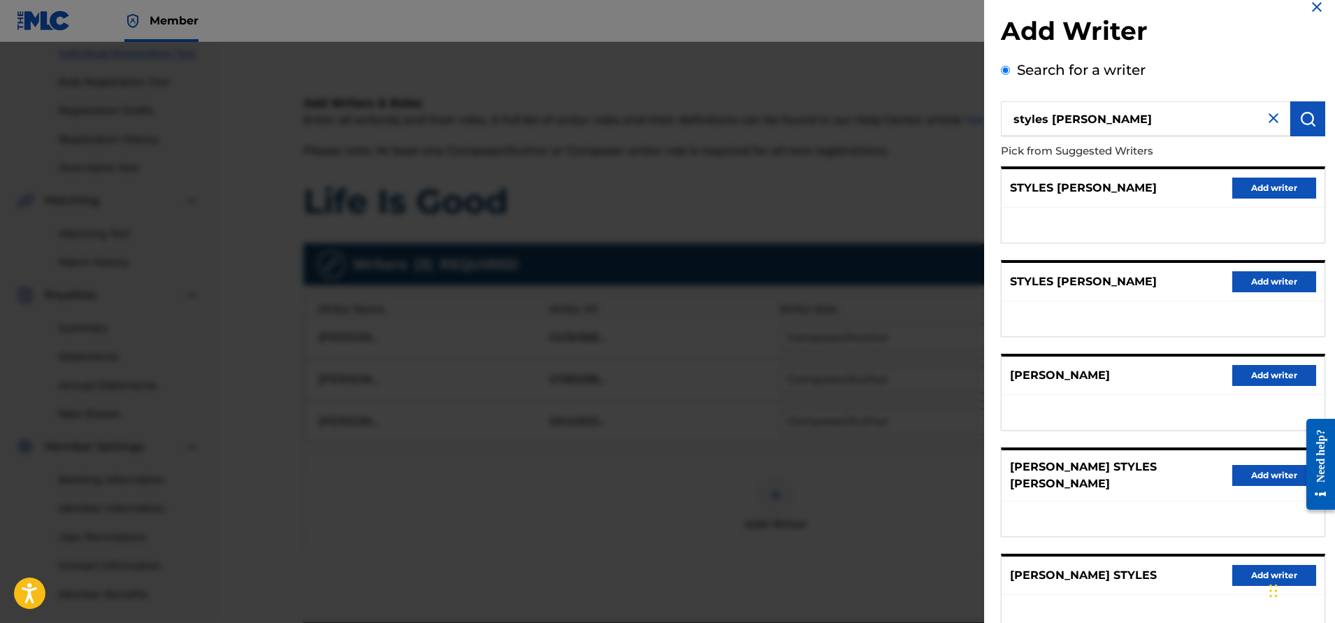
scroll to position [17, 0]
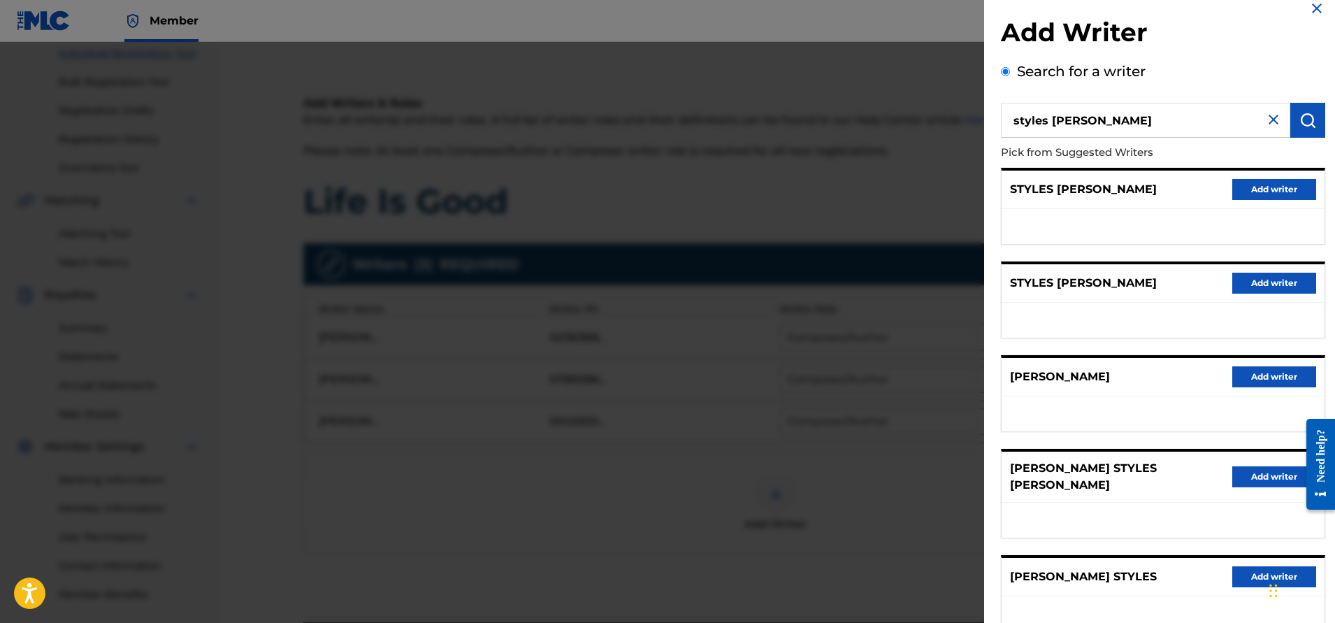
click at [1267, 190] on button "Add writer" at bounding box center [1275, 189] width 84 height 21
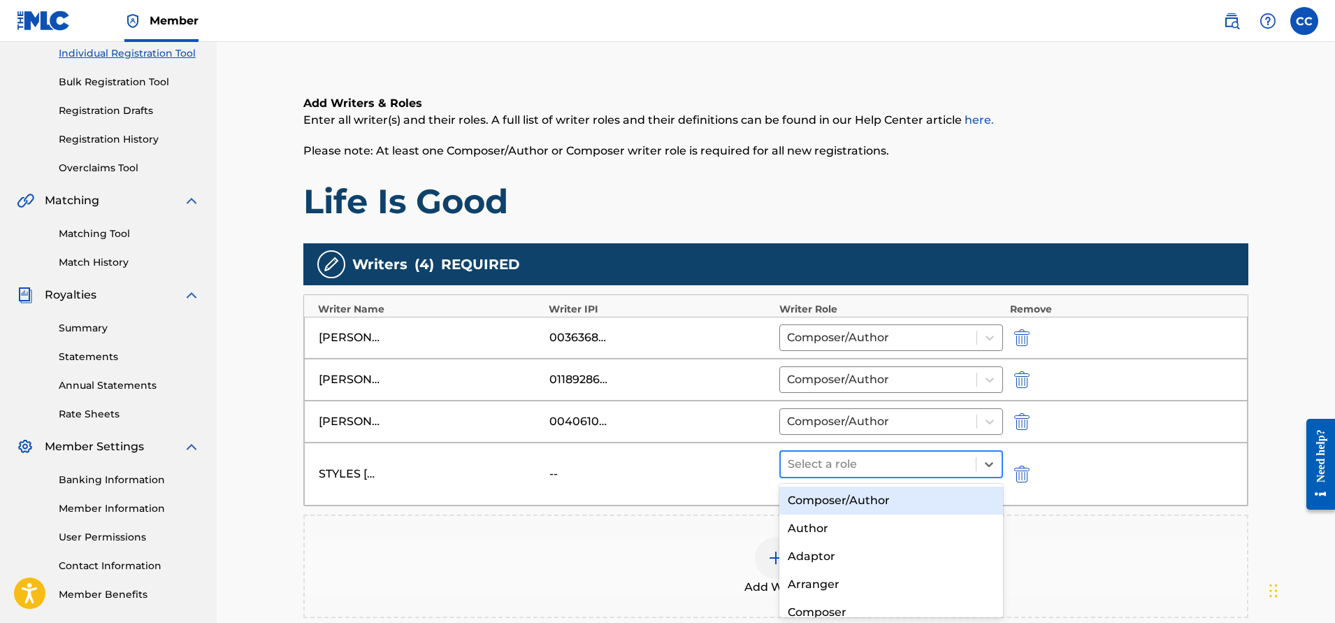
click at [943, 456] on div at bounding box center [878, 464] width 181 height 20
click at [885, 504] on div "Composer/Author" at bounding box center [892, 501] width 224 height 28
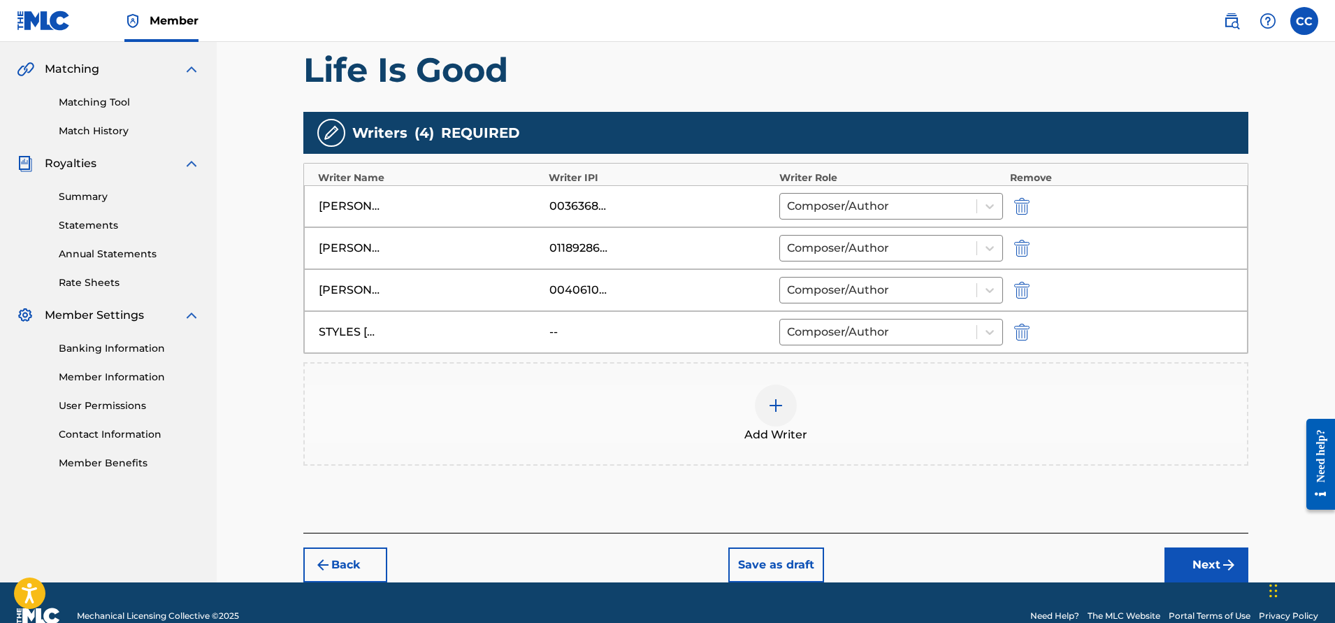
scroll to position [339, 0]
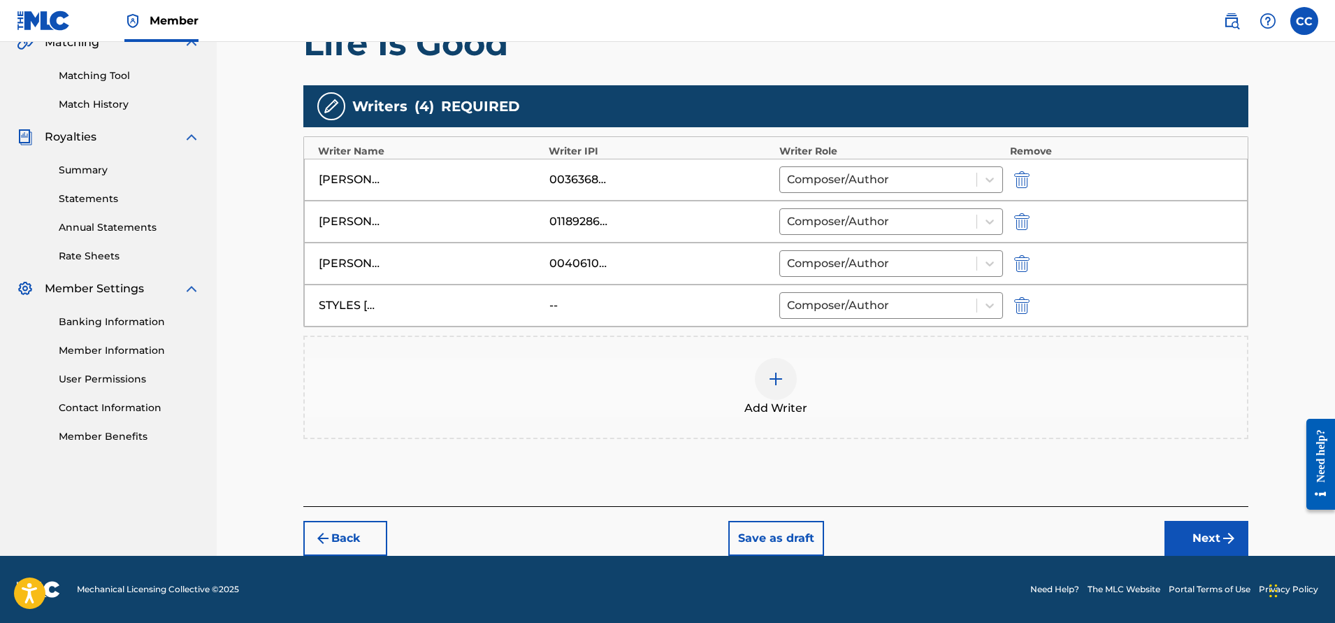
click at [1213, 543] on button "Next" at bounding box center [1207, 538] width 84 height 35
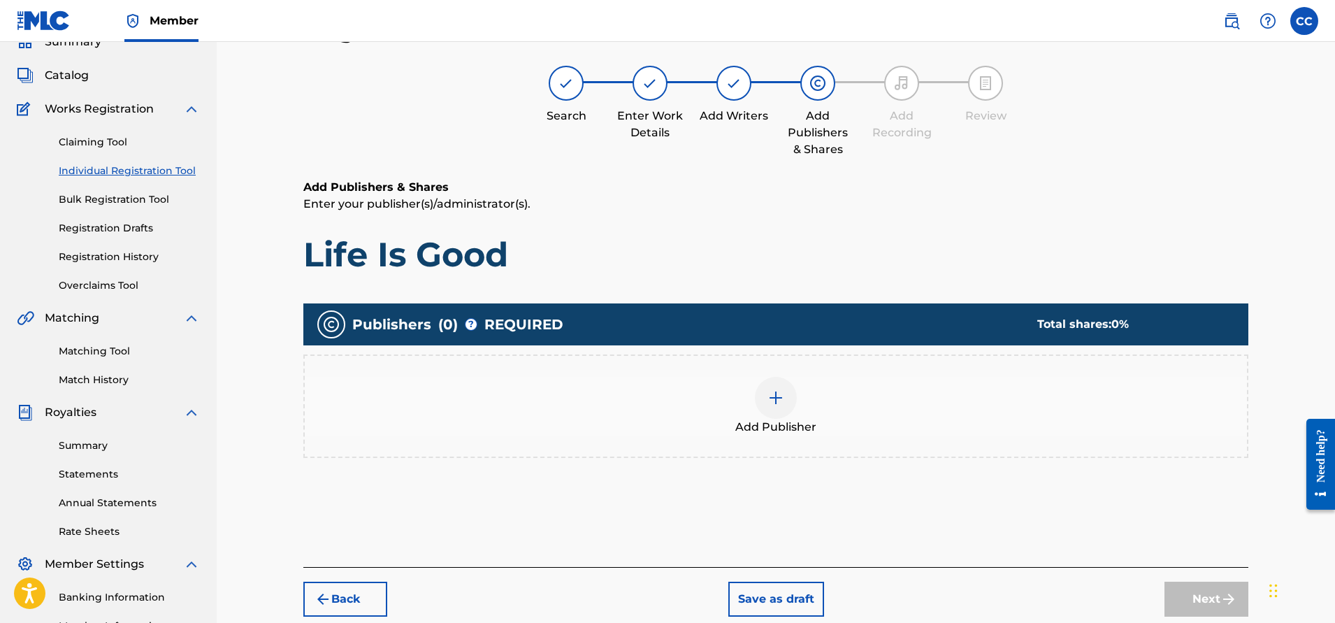
scroll to position [63, 0]
click at [777, 402] on img at bounding box center [776, 398] width 17 height 17
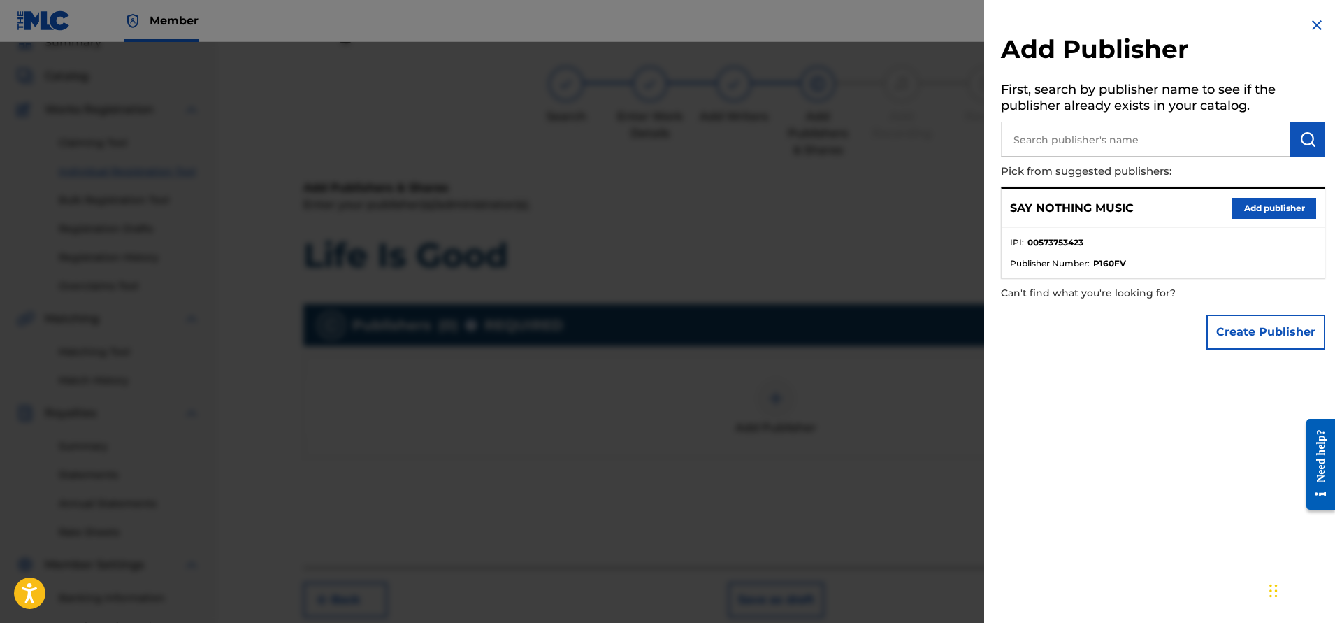
click at [1258, 205] on button "Add publisher" at bounding box center [1275, 208] width 84 height 21
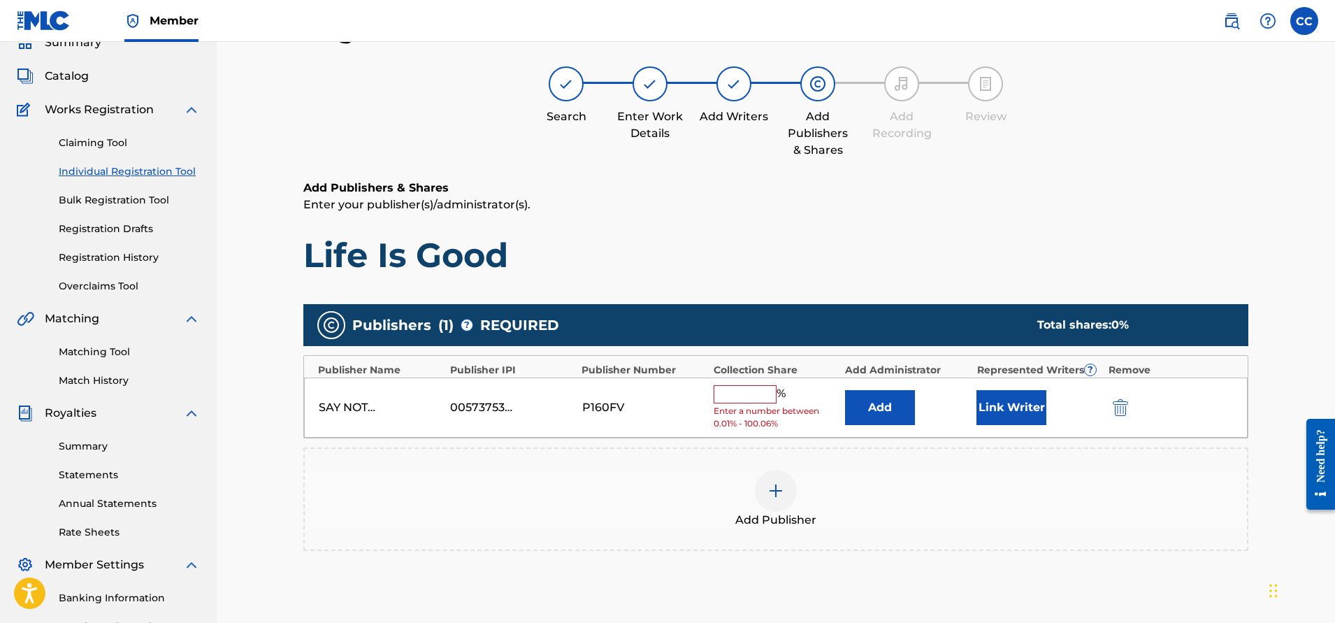
click at [763, 395] on input "text" at bounding box center [745, 394] width 63 height 18
type input "25"
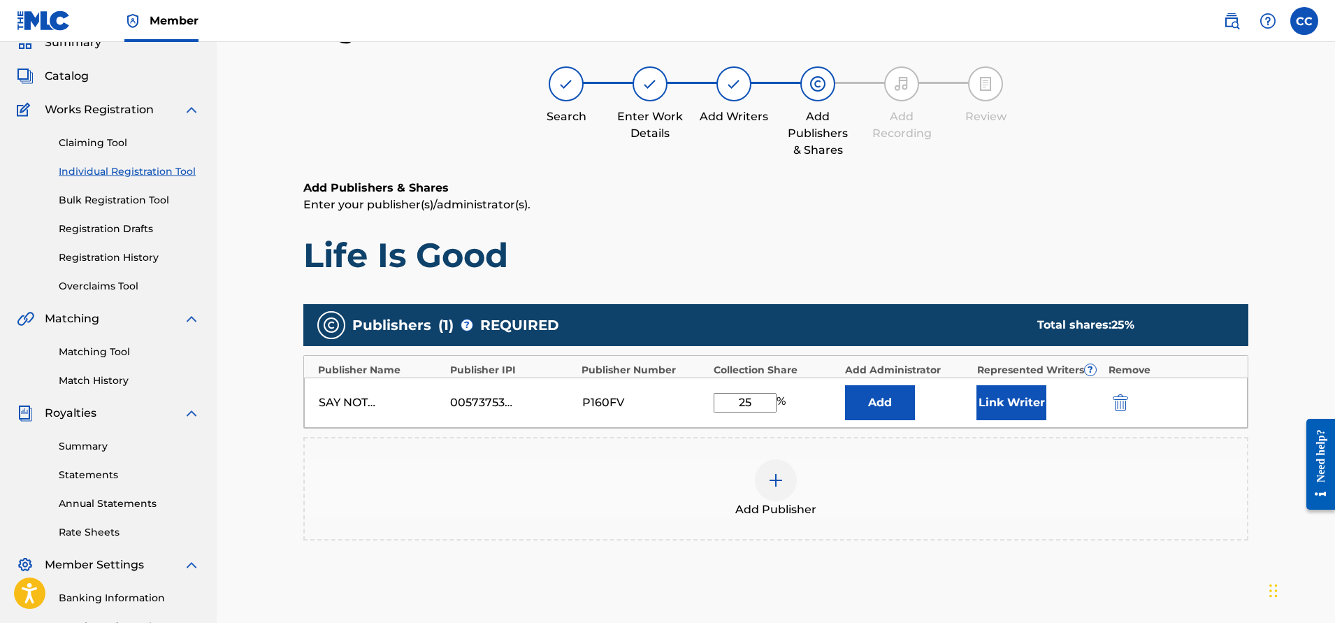
click at [1013, 410] on button "Link Writer" at bounding box center [1012, 402] width 70 height 35
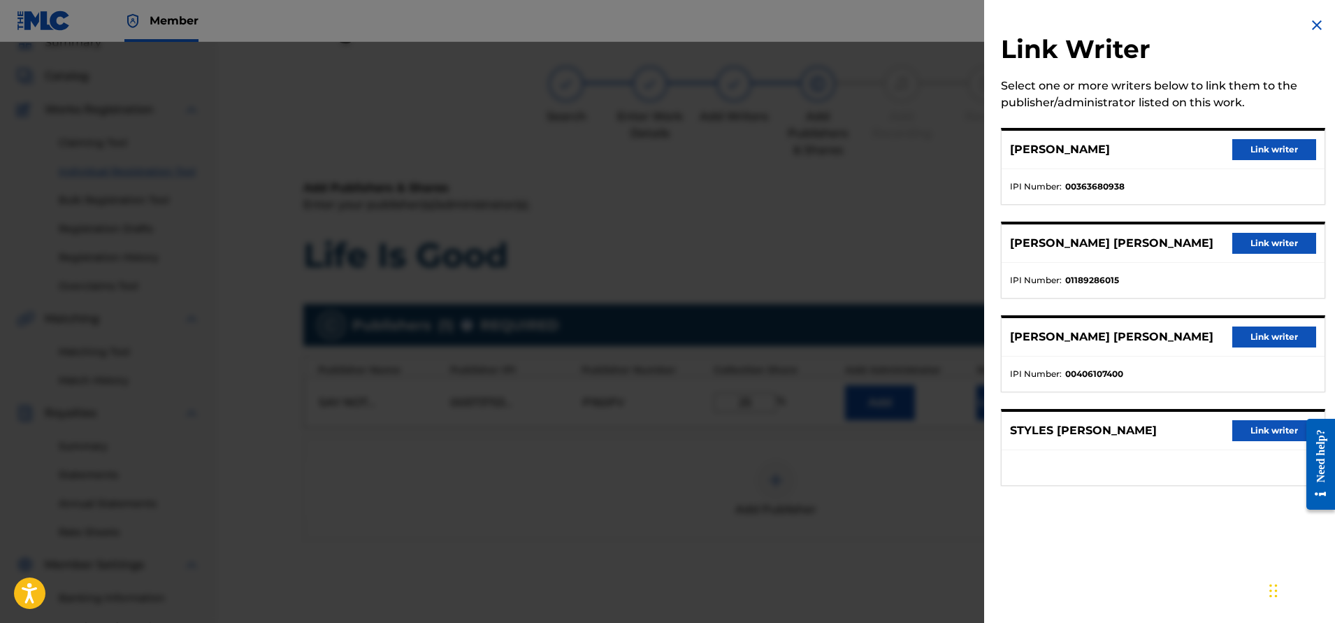
click at [1249, 145] on button "Link writer" at bounding box center [1275, 149] width 84 height 21
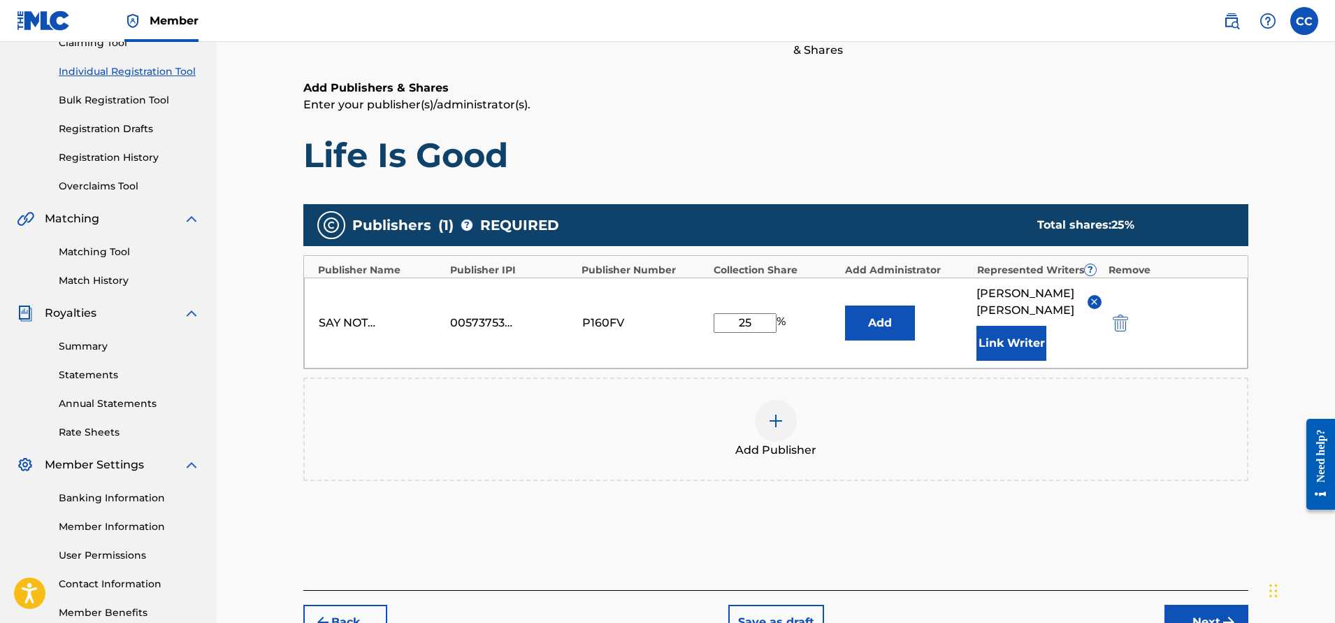
scroll to position [247, 0]
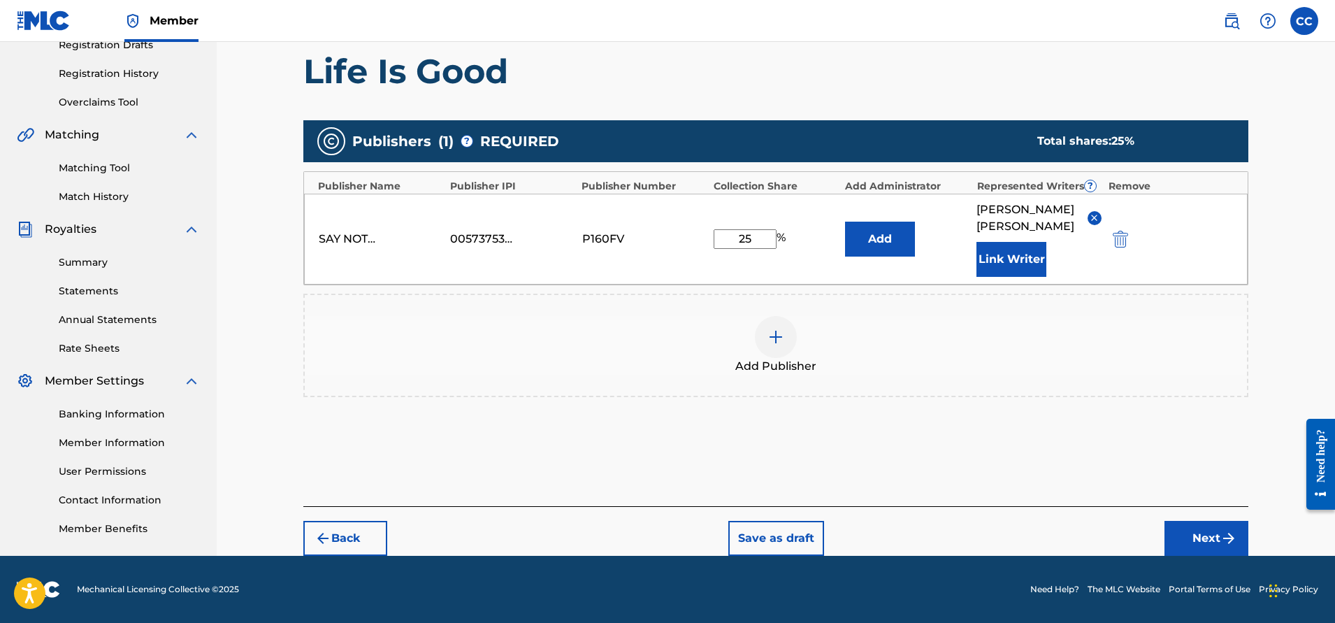
click at [1197, 539] on button "Next" at bounding box center [1207, 538] width 84 height 35
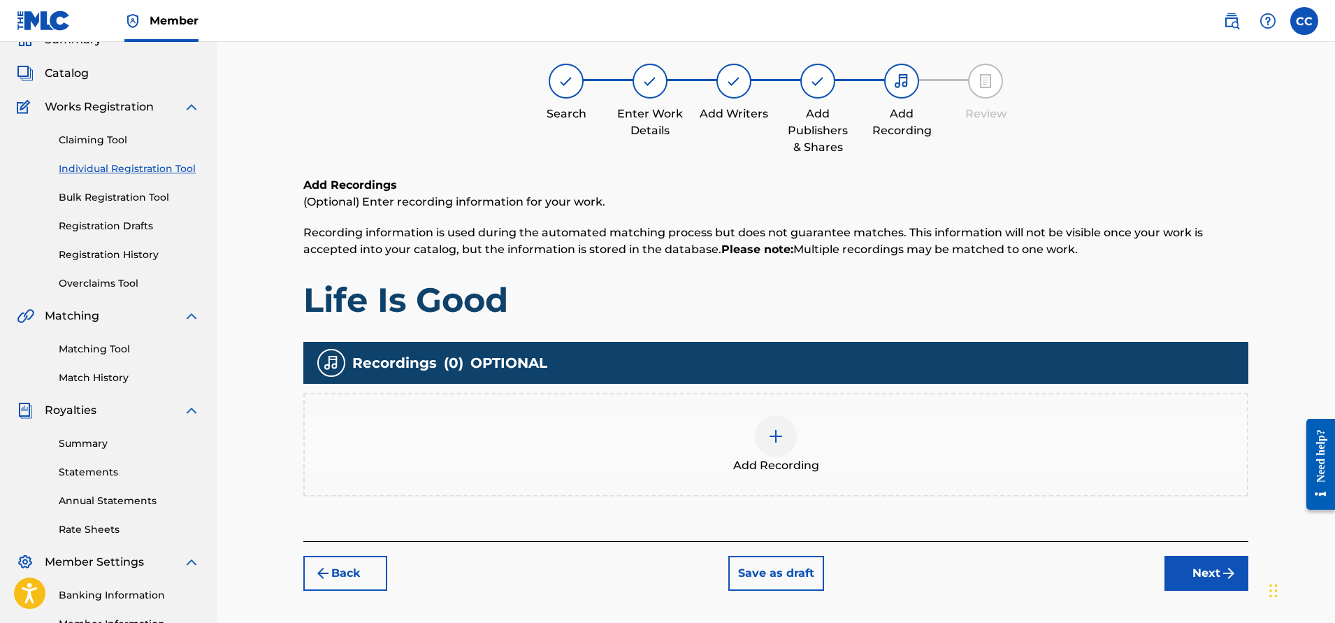
scroll to position [63, 0]
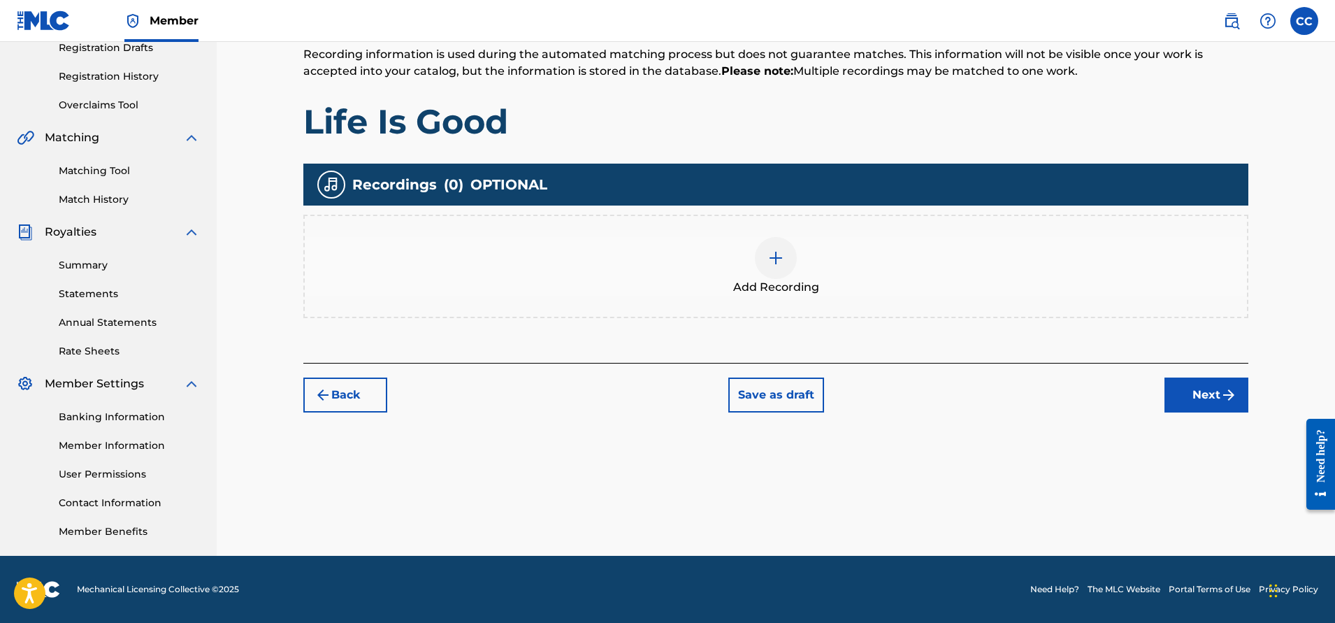
click at [1200, 398] on button "Next" at bounding box center [1207, 395] width 84 height 35
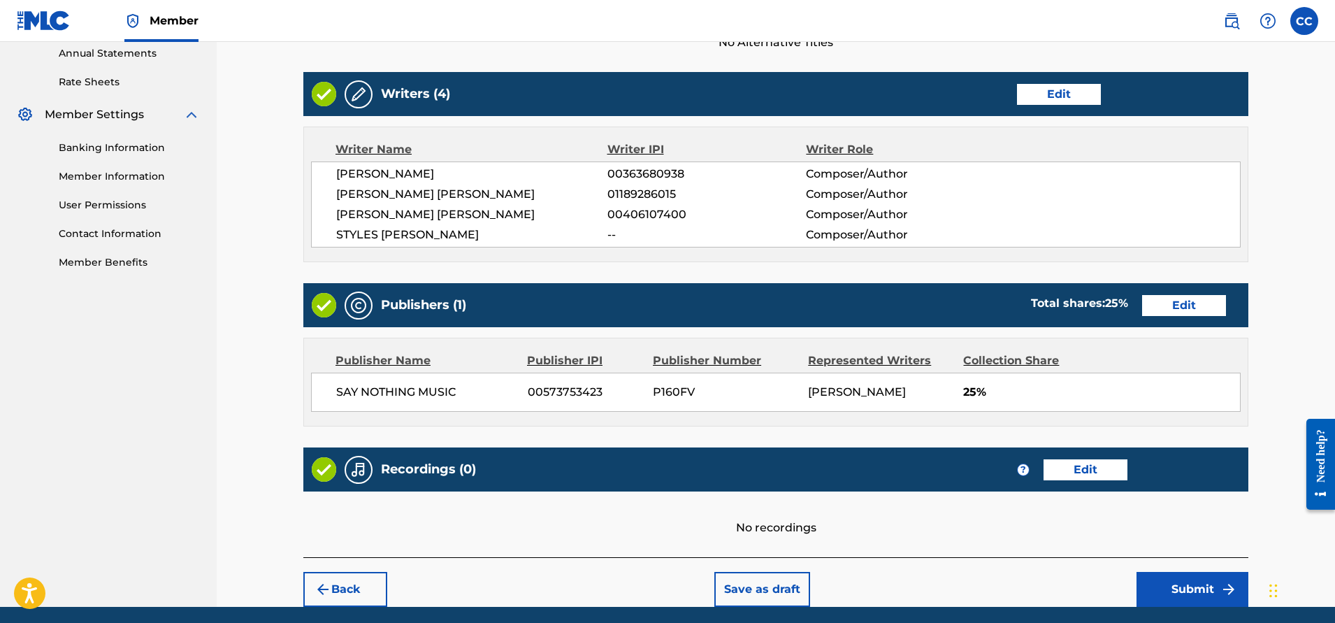
scroll to position [563, 0]
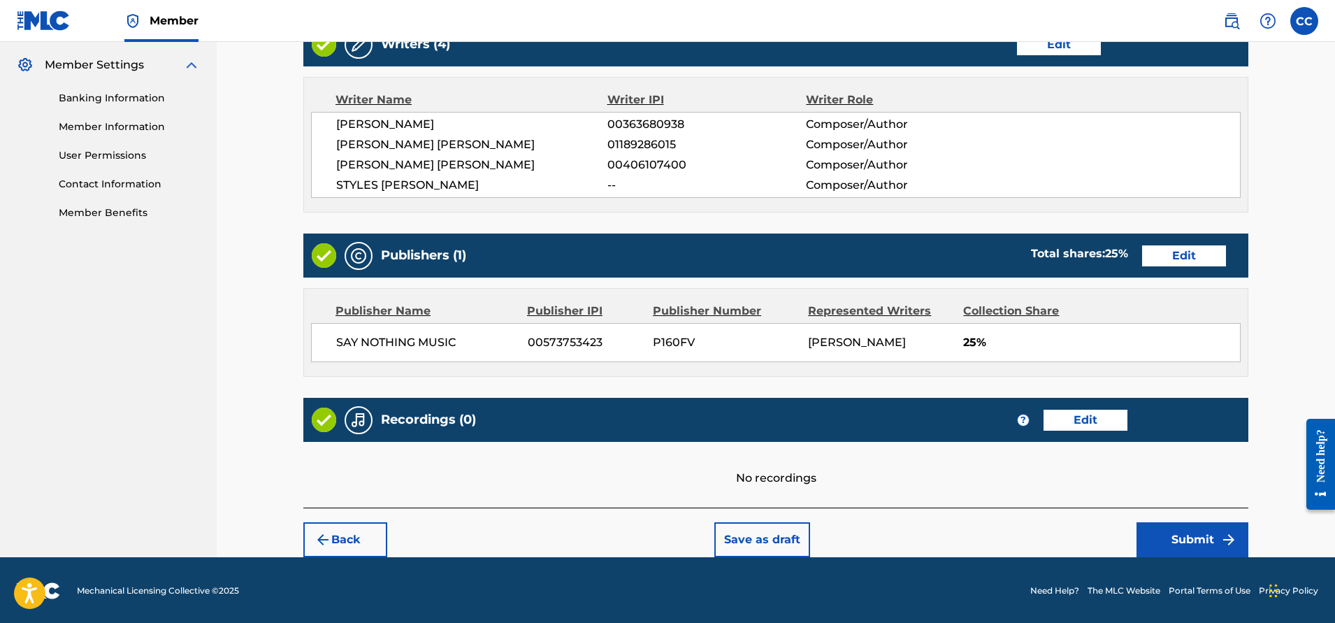
click at [1189, 539] on button "Submit" at bounding box center [1193, 539] width 112 height 35
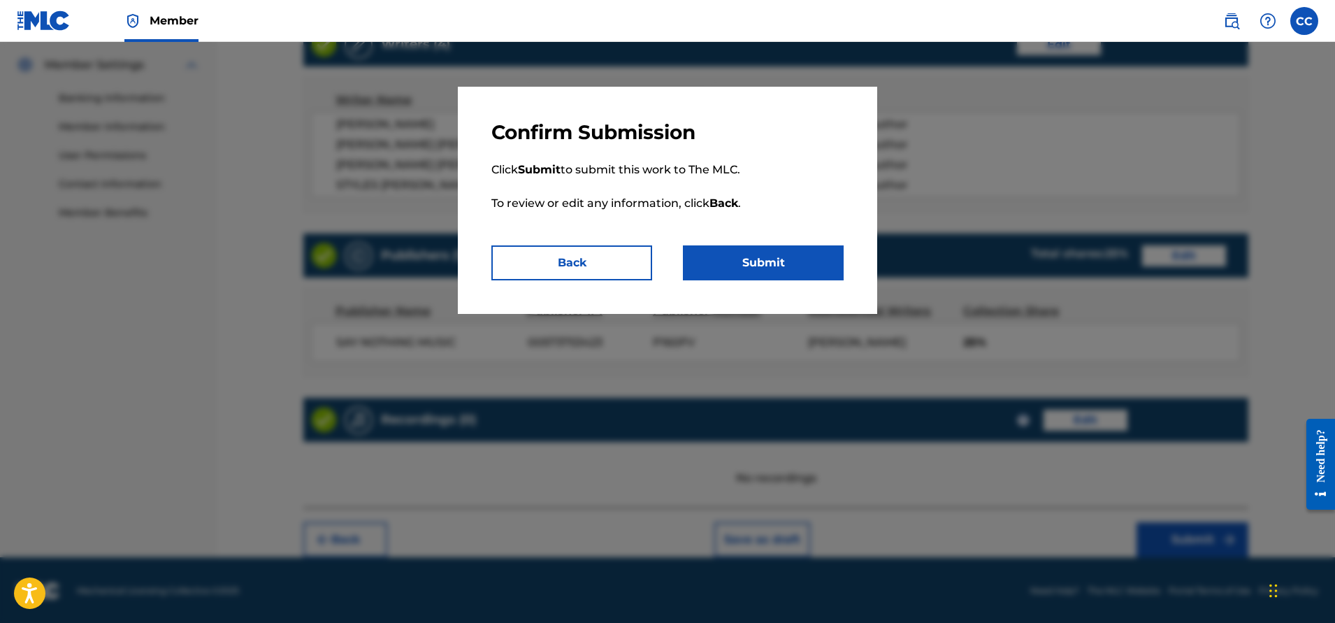
click at [750, 259] on button "Submit" at bounding box center [763, 262] width 161 height 35
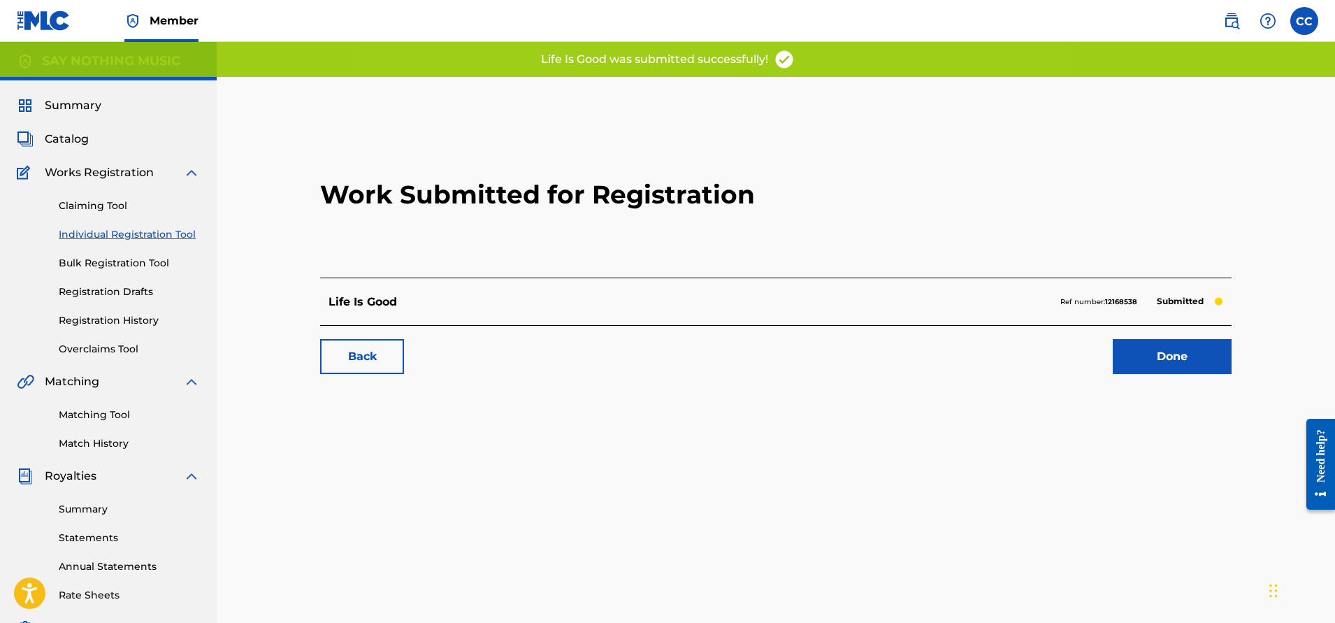
click at [1155, 348] on link "Done" at bounding box center [1172, 356] width 119 height 35
